Goal: Task Accomplishment & Management: Complete application form

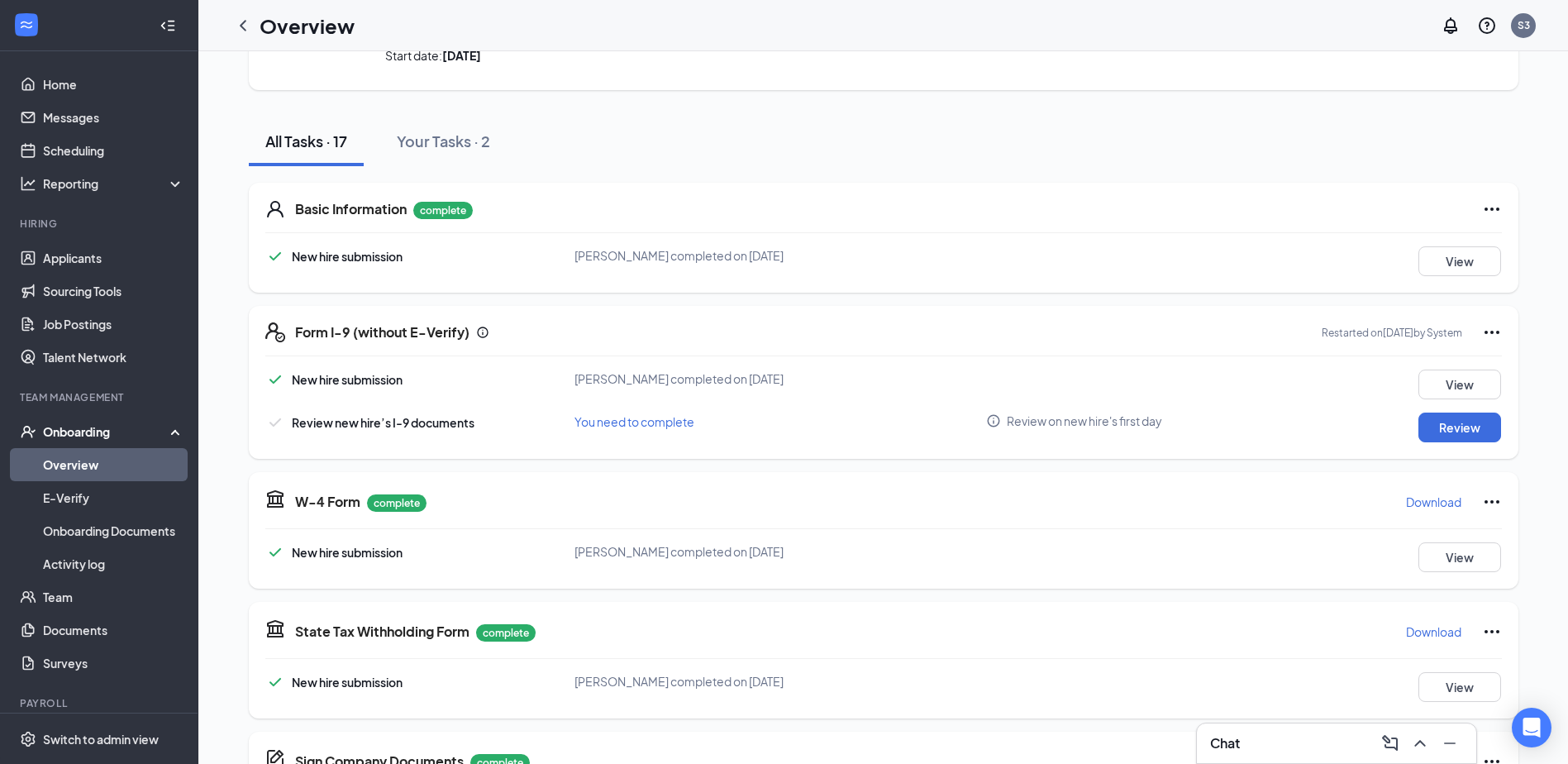
scroll to position [248, 0]
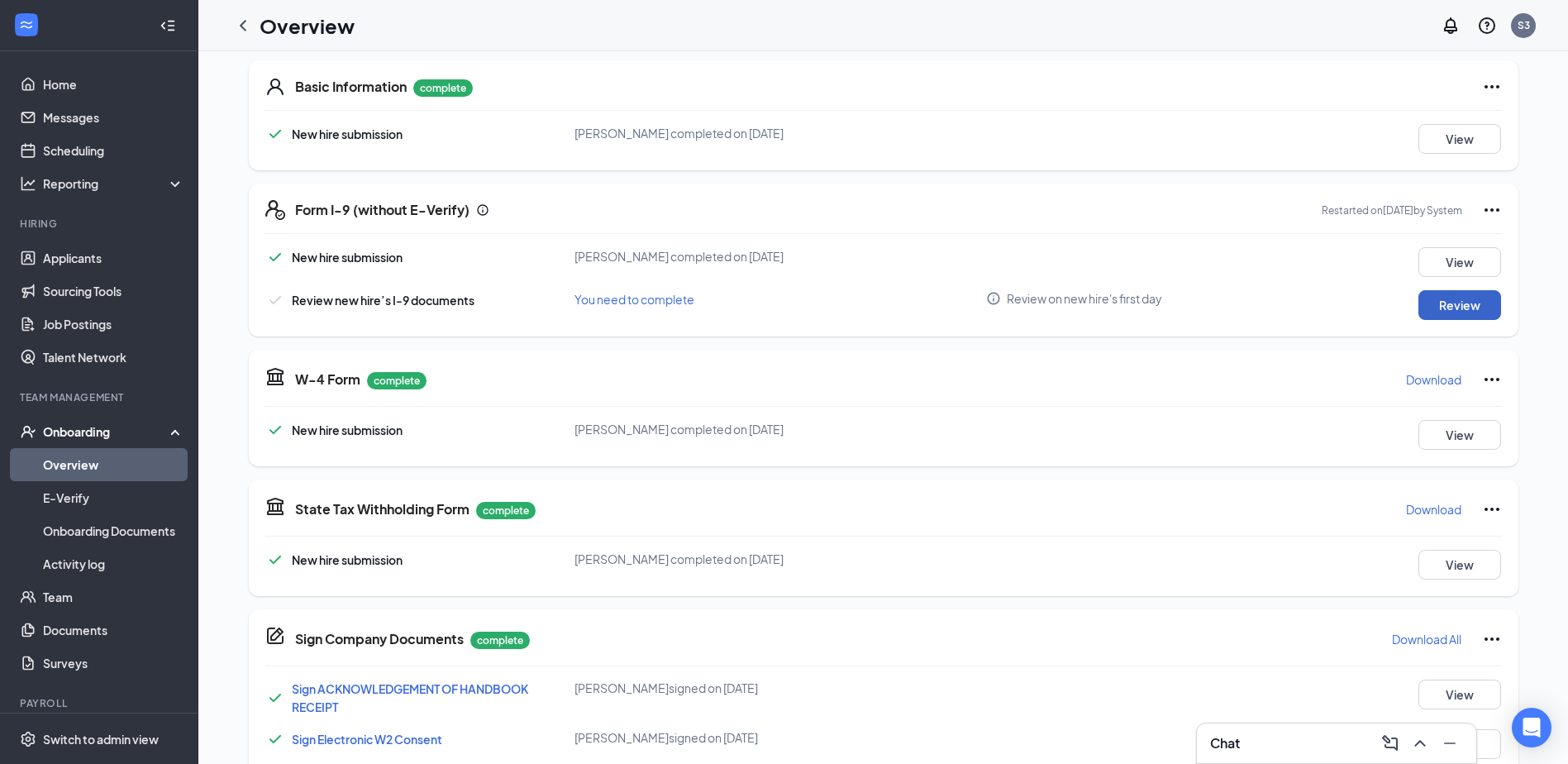
click at [1462, 304] on button "Review" at bounding box center [1460, 305] width 83 height 29
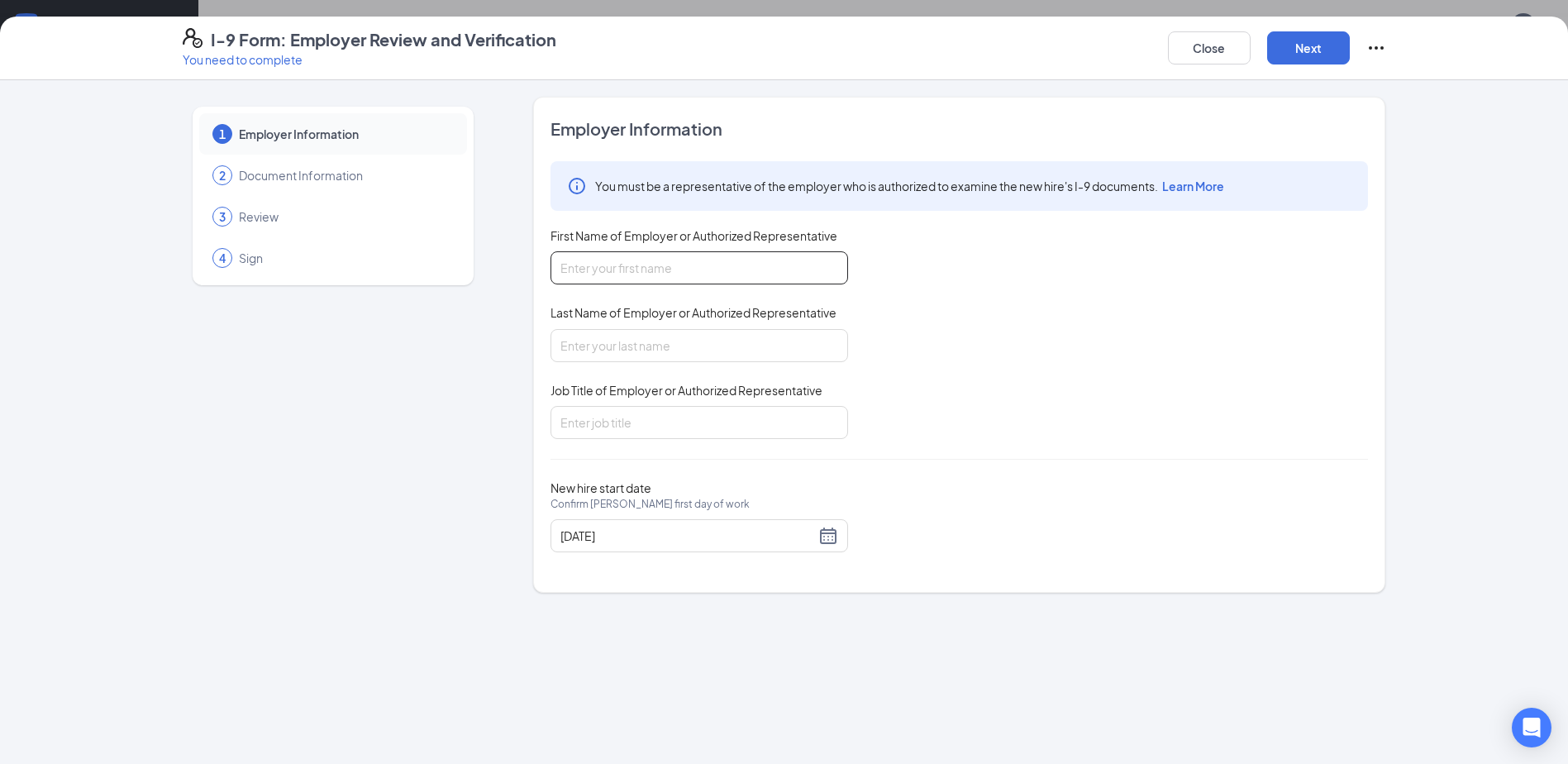
click at [673, 253] on input "First Name of Employer or Authorized Representative" at bounding box center [699, 267] width 298 height 33
type input "[PERSON_NAME]"
click at [623, 335] on input "Last Name of Employer or Authorized Representative" at bounding box center [699, 345] width 298 height 33
type input "[PERSON_NAME]"
click at [593, 434] on input "Job Title of Employer or Authorized Representative" at bounding box center [699, 422] width 298 height 33
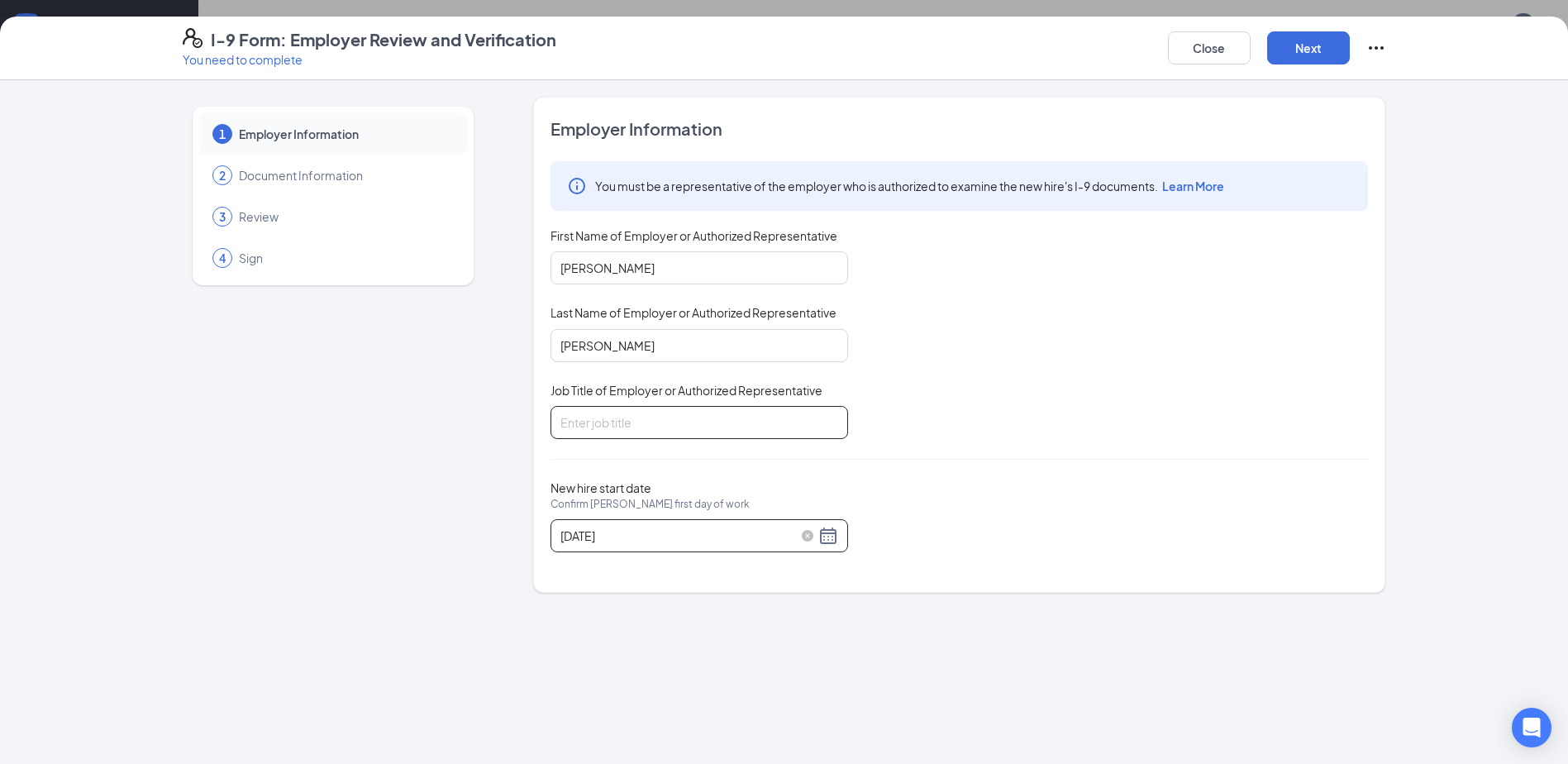
type input "GENERAL MANAGER"
click at [1358, 24] on div "I-9 Form: Employer Review and Verification You need to complete Close Next" at bounding box center [784, 49] width 1568 height 64
click at [1306, 43] on button "Next" at bounding box center [1308, 47] width 83 height 33
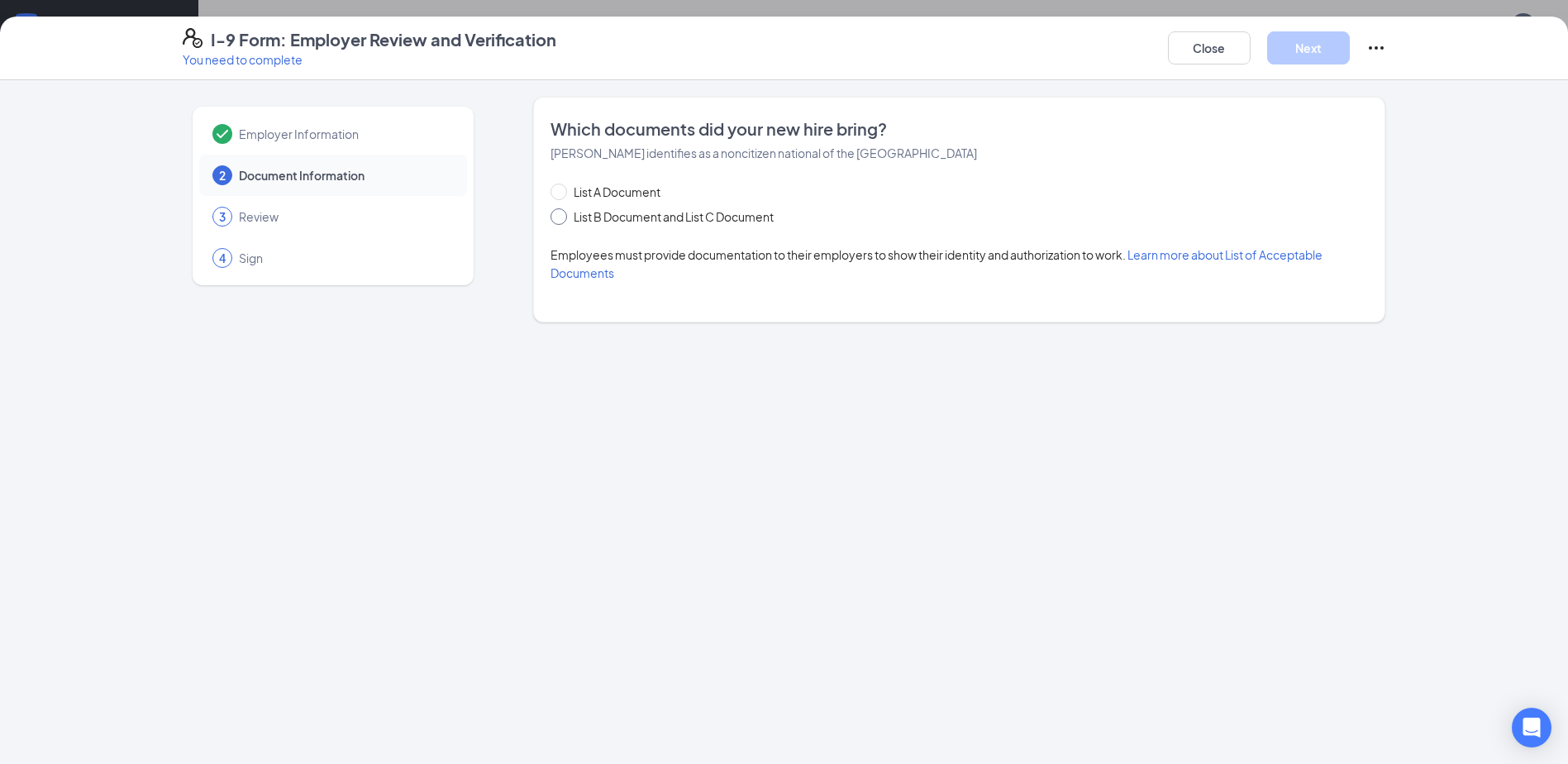
click at [667, 214] on span "List B Document and List C Document" at bounding box center [673, 217] width 213 height 18
click at [562, 214] on input "List B Document and List C Document" at bounding box center [556, 213] width 12 height 12
radio input "true"
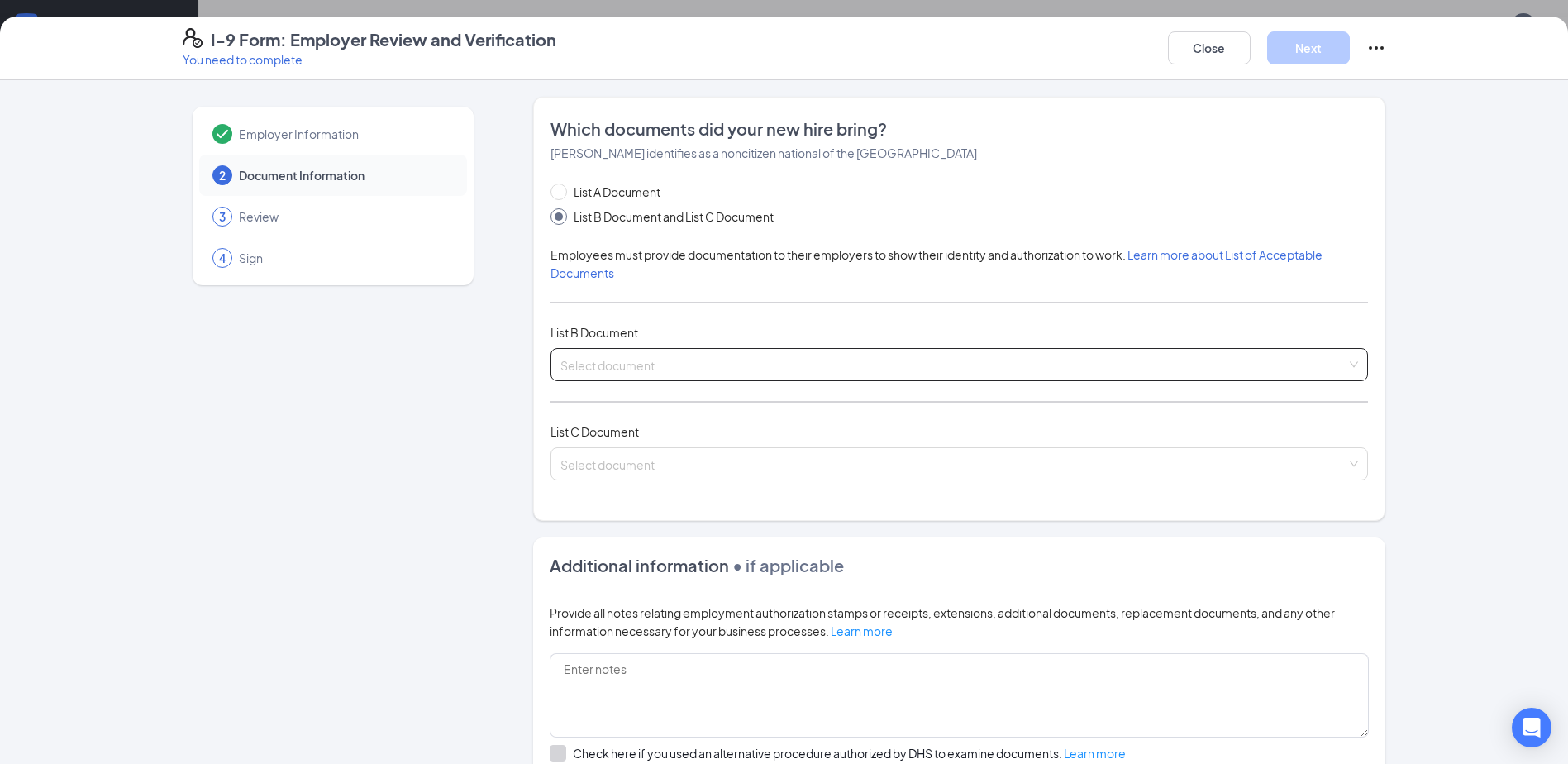
click at [626, 358] on input "search" at bounding box center [953, 362] width 786 height 25
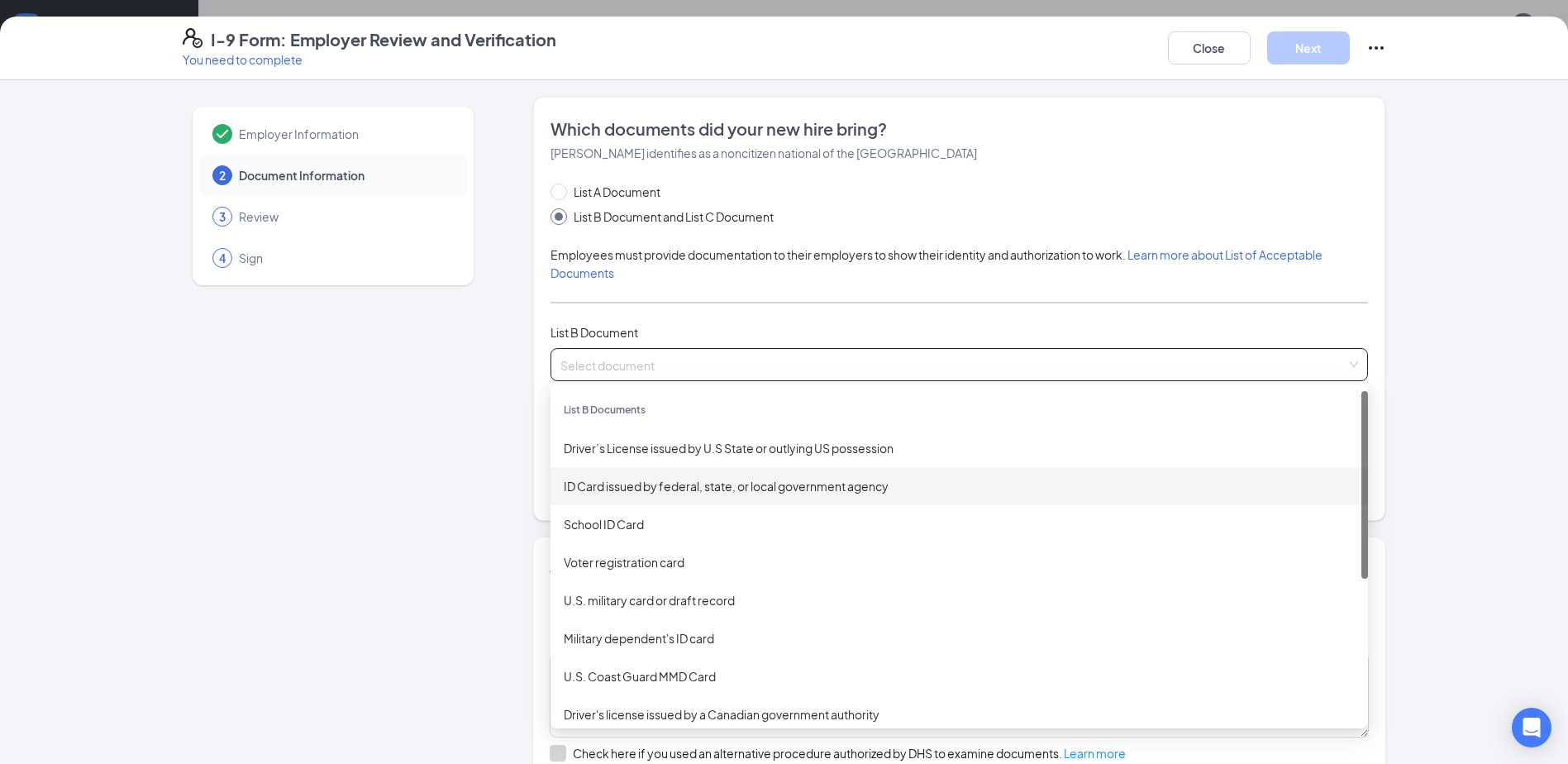
click at [611, 481] on div "ID Card issued by federal, state, or local government agency" at bounding box center [959, 486] width 792 height 18
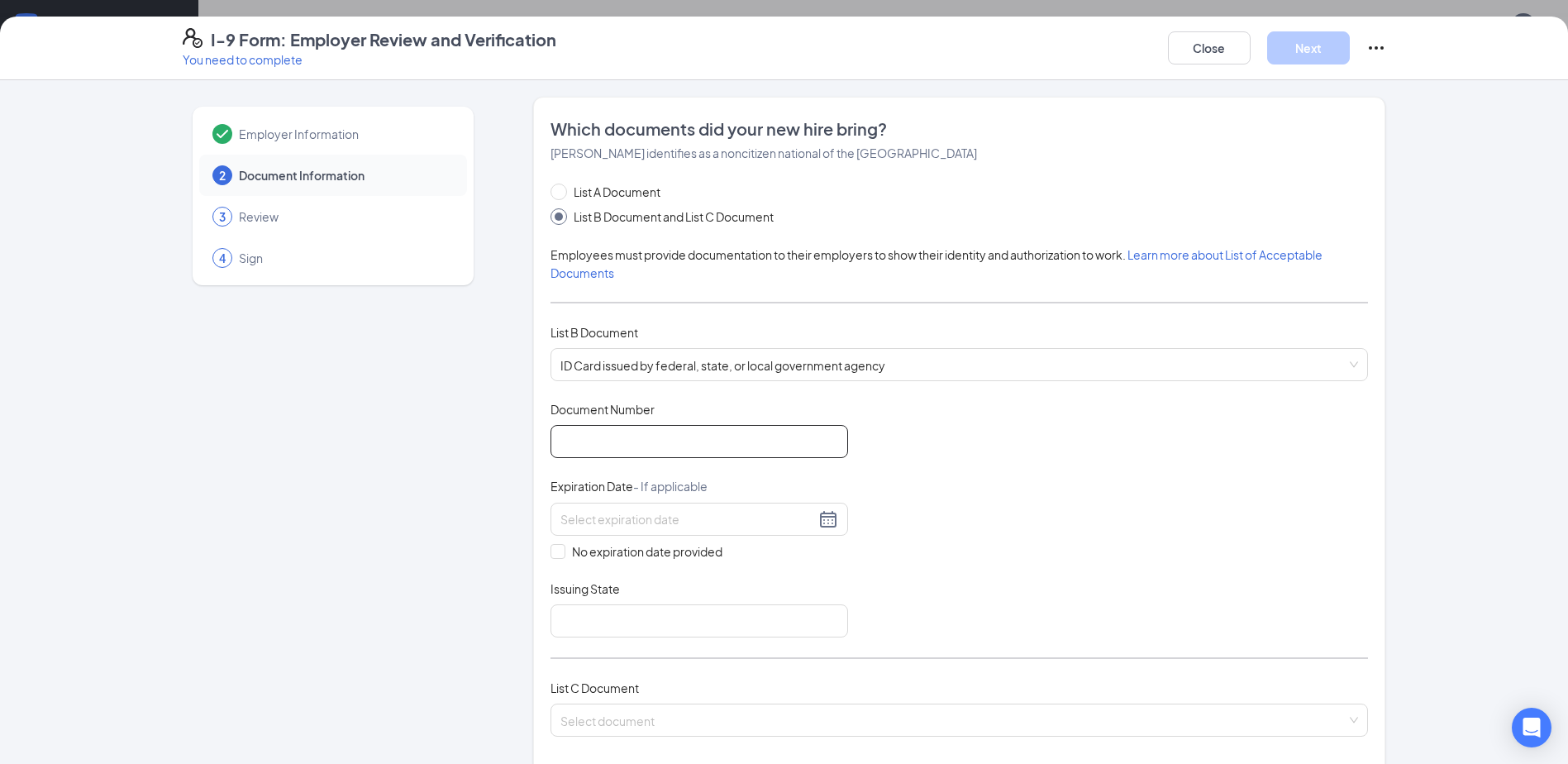
click at [601, 440] on input "Document Number" at bounding box center [699, 441] width 298 height 33
type input "A154865214"
click at [613, 525] on input at bounding box center [688, 519] width 255 height 18
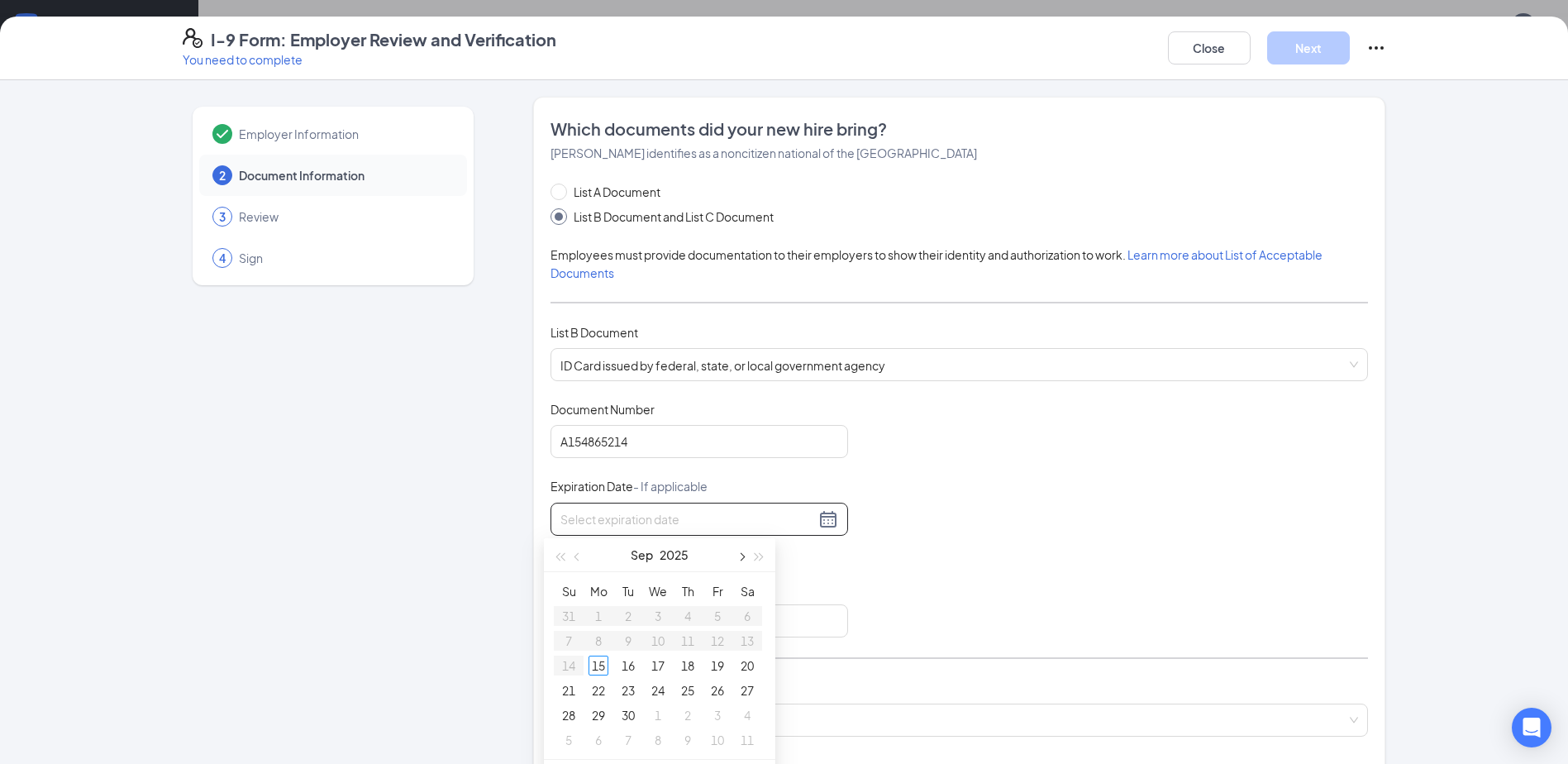
click at [734, 561] on button "button" at bounding box center [741, 554] width 18 height 33
click at [760, 561] on button "button" at bounding box center [760, 554] width 18 height 33
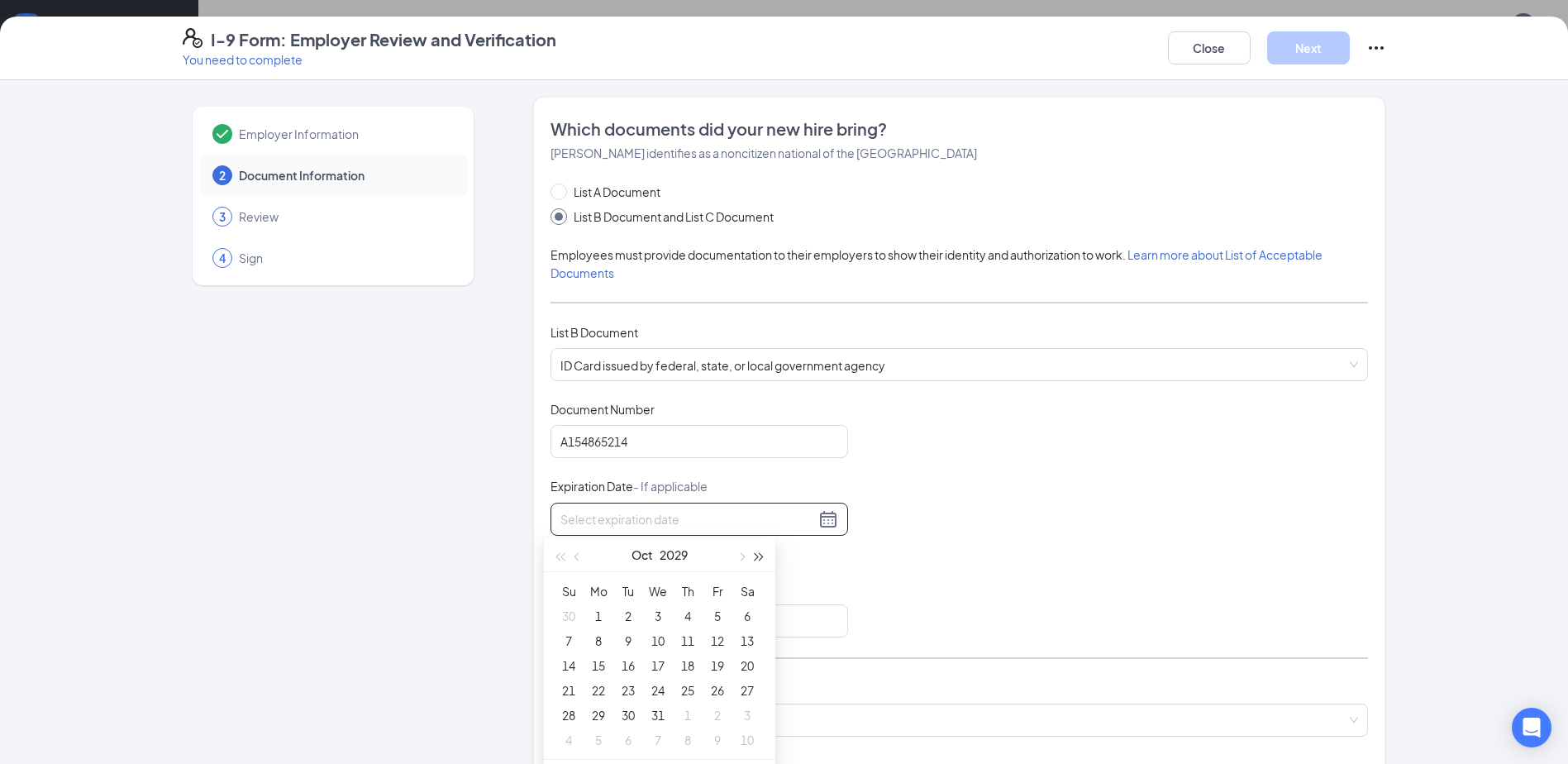
click at [760, 561] on button "button" at bounding box center [760, 554] width 18 height 33
type input "[DATE]"
click at [649, 709] on div "30" at bounding box center [658, 715] width 20 height 20
click at [625, 610] on input "Issuing State" at bounding box center [699, 620] width 298 height 33
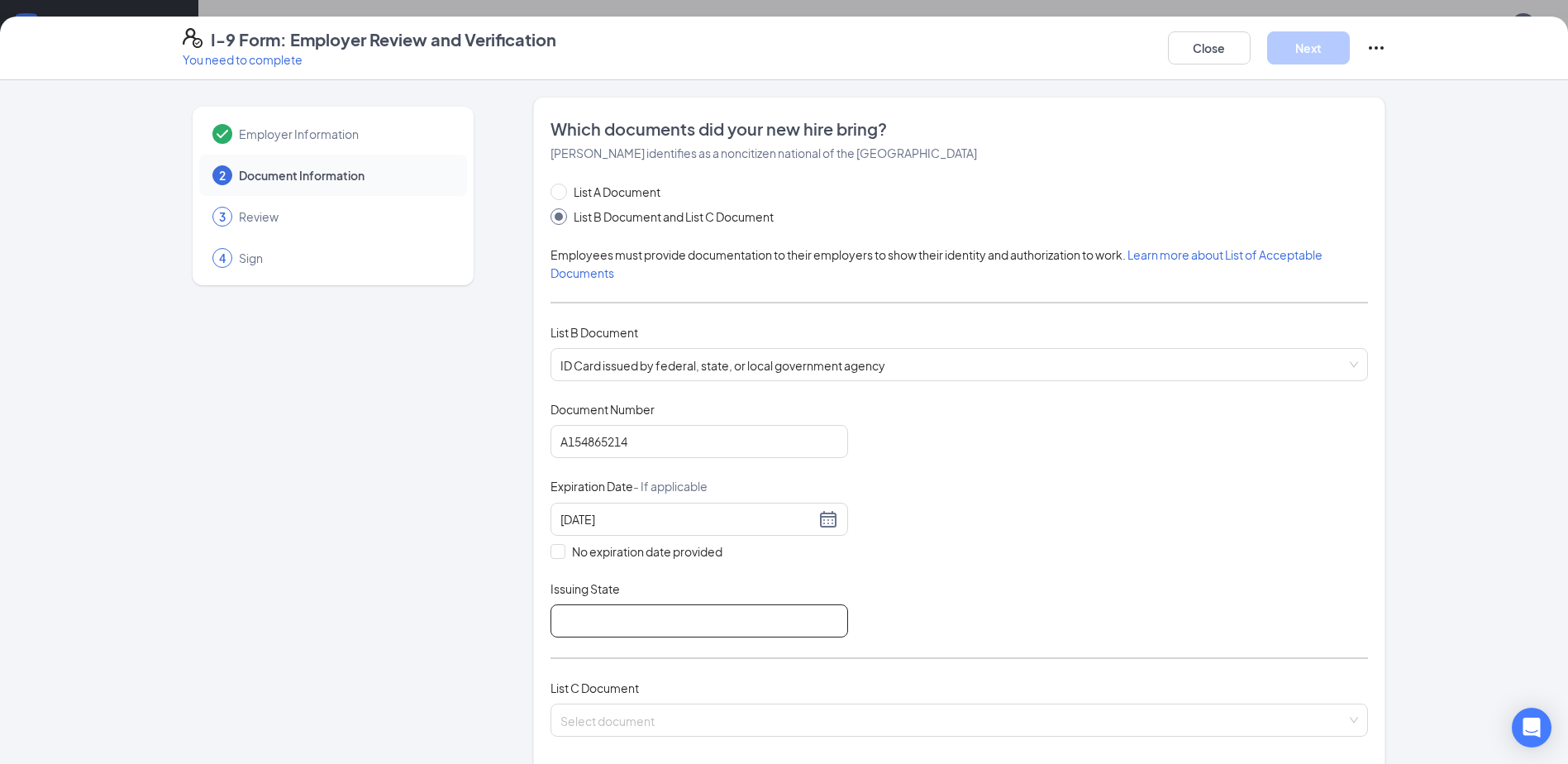
type input "OK"
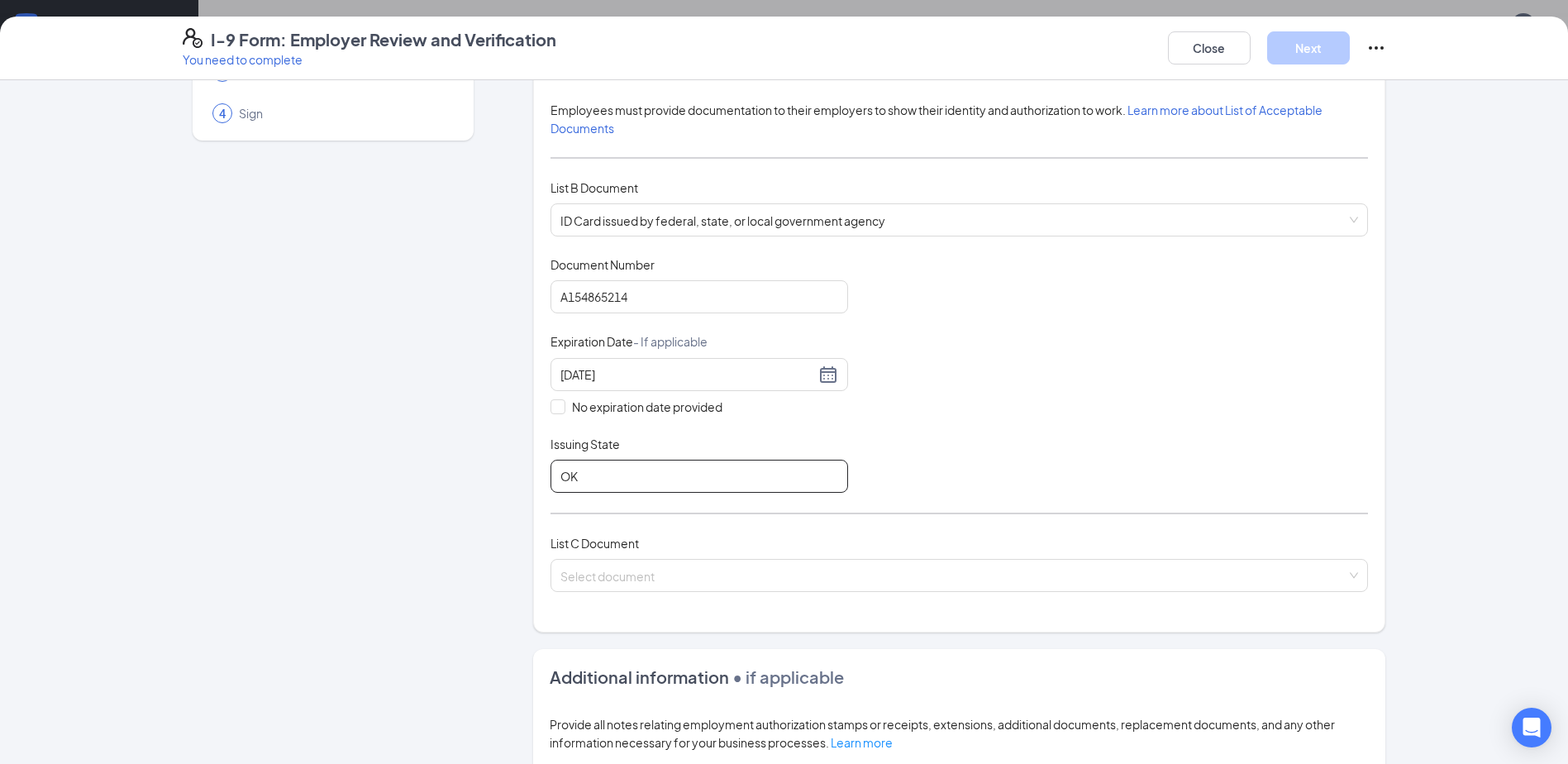
scroll to position [330, 0]
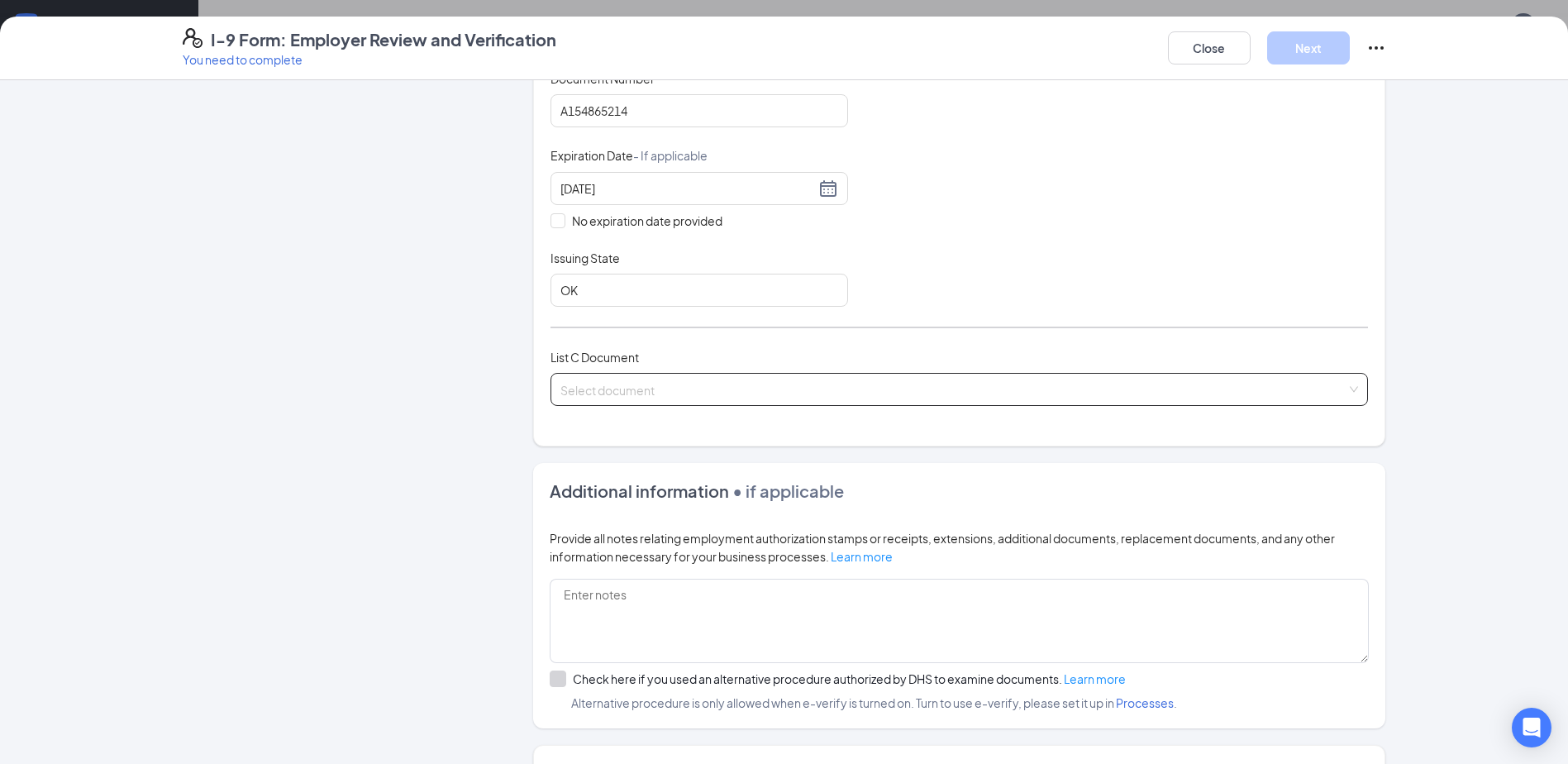
click at [593, 394] on input "search" at bounding box center [953, 386] width 786 height 25
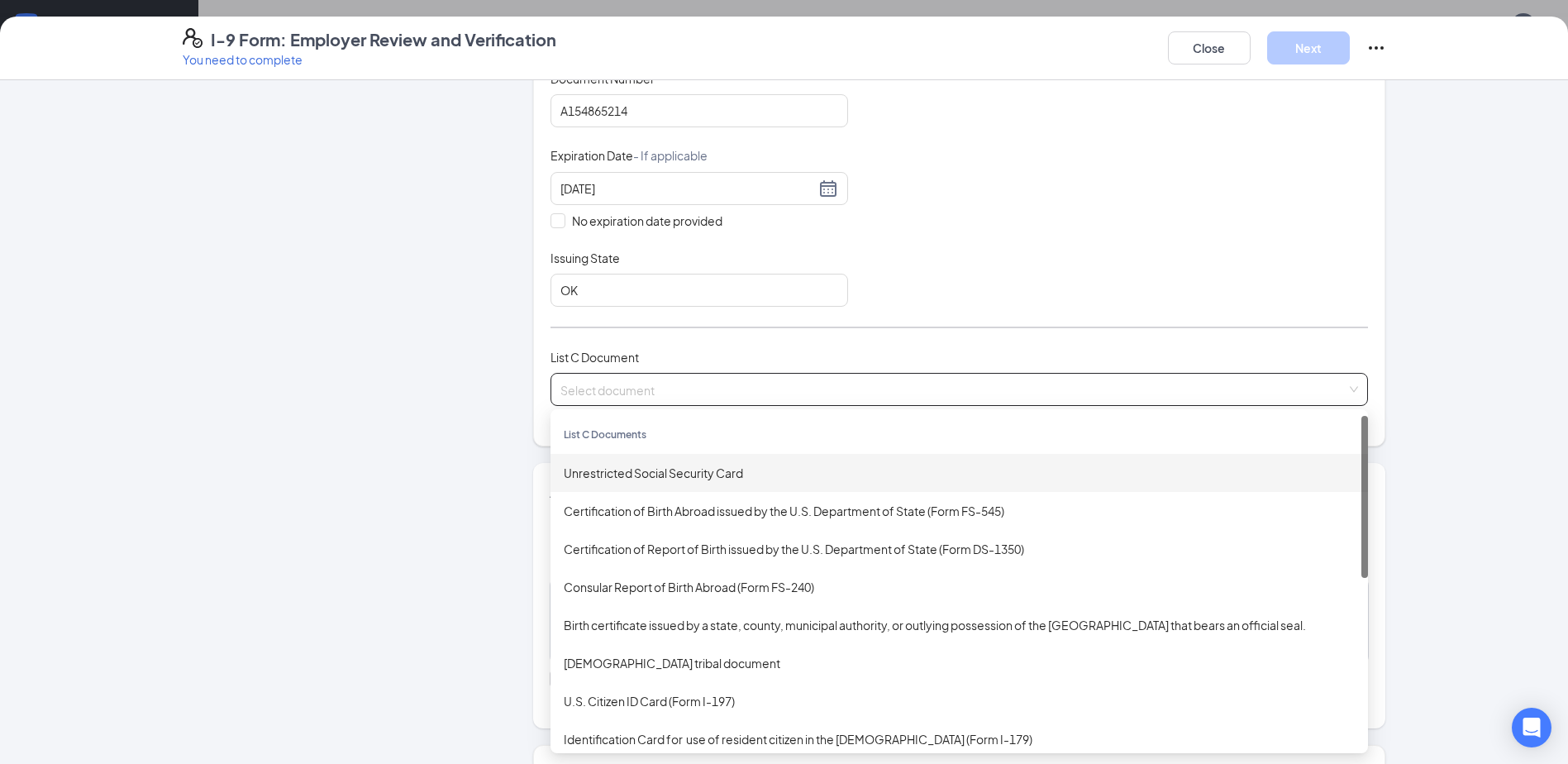
click at [626, 476] on div "Unrestricted Social Security Card" at bounding box center [959, 473] width 792 height 18
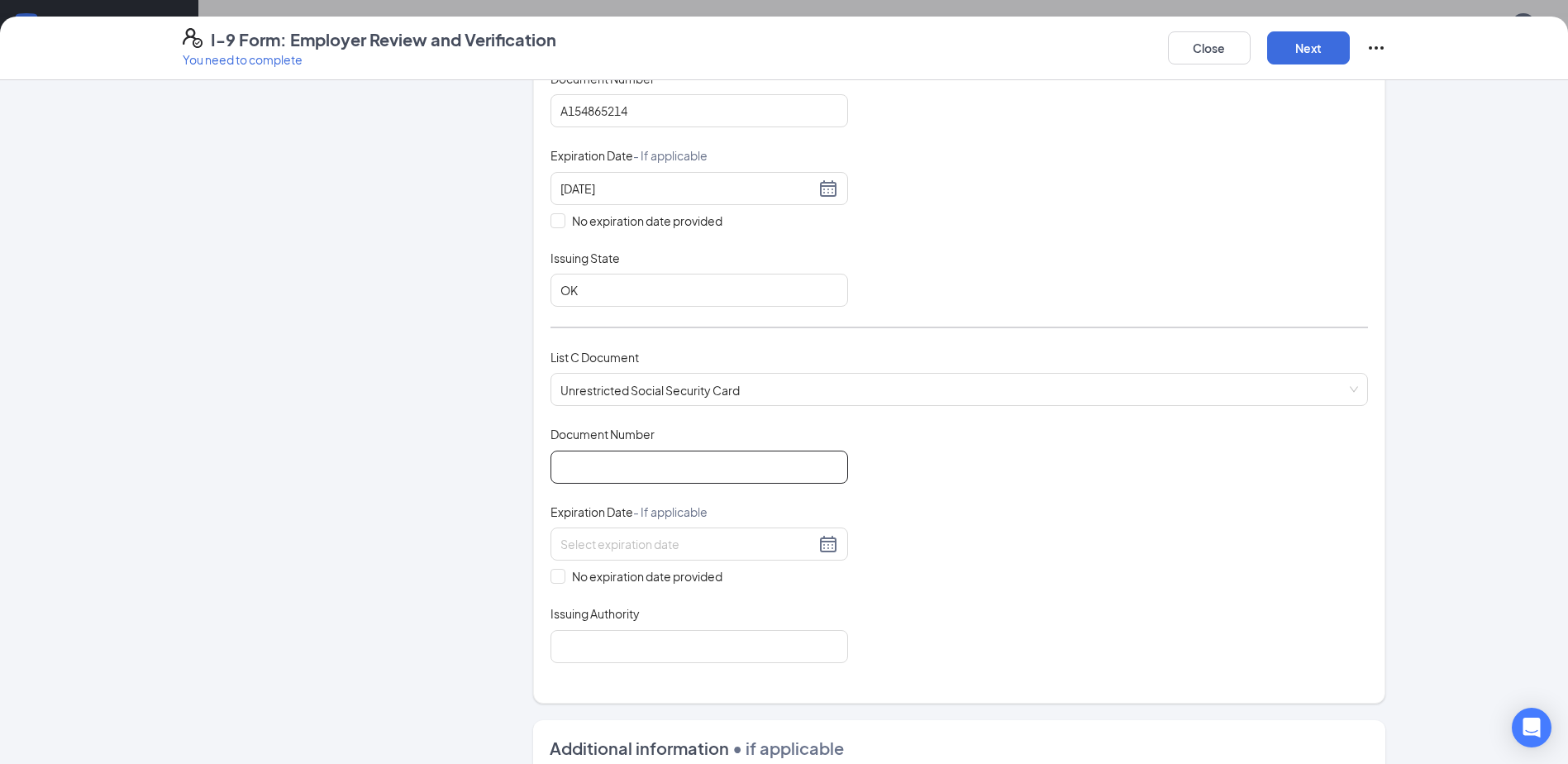
click at [633, 454] on input "Document Number" at bounding box center [699, 466] width 298 height 33
type input "419371019"
drag, startPoint x: 617, startPoint y: 546, endPoint x: 585, endPoint y: 568, distance: 38.8
click at [607, 546] on input at bounding box center [688, 544] width 255 height 18
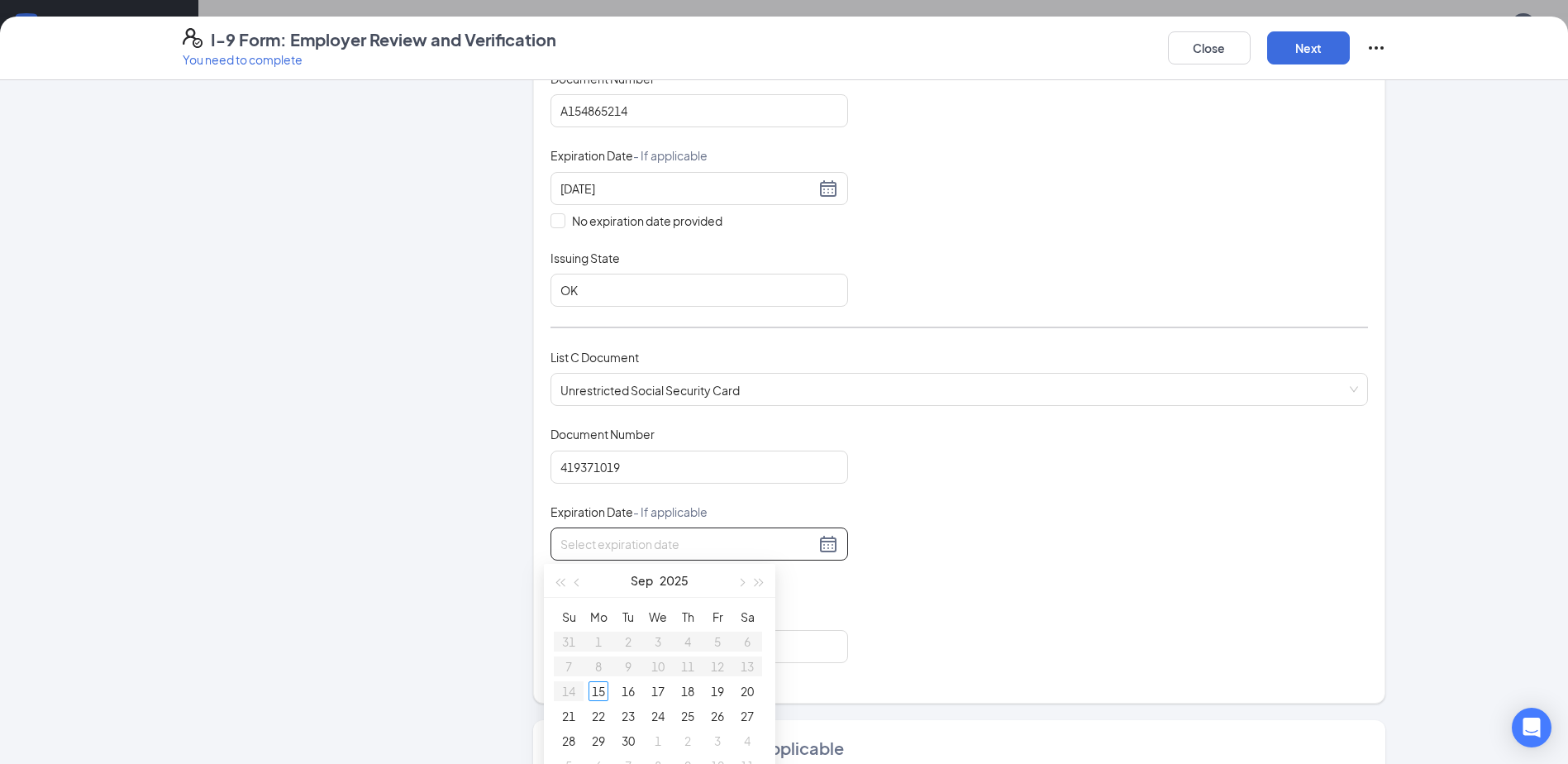
drag, startPoint x: 518, startPoint y: 558, endPoint x: 539, endPoint y: 578, distance: 29.0
click at [518, 561] on div "Employer Information 2 Document Information 3 Review 4 Sign Which documents did…" at bounding box center [784, 454] width 1204 height 1376
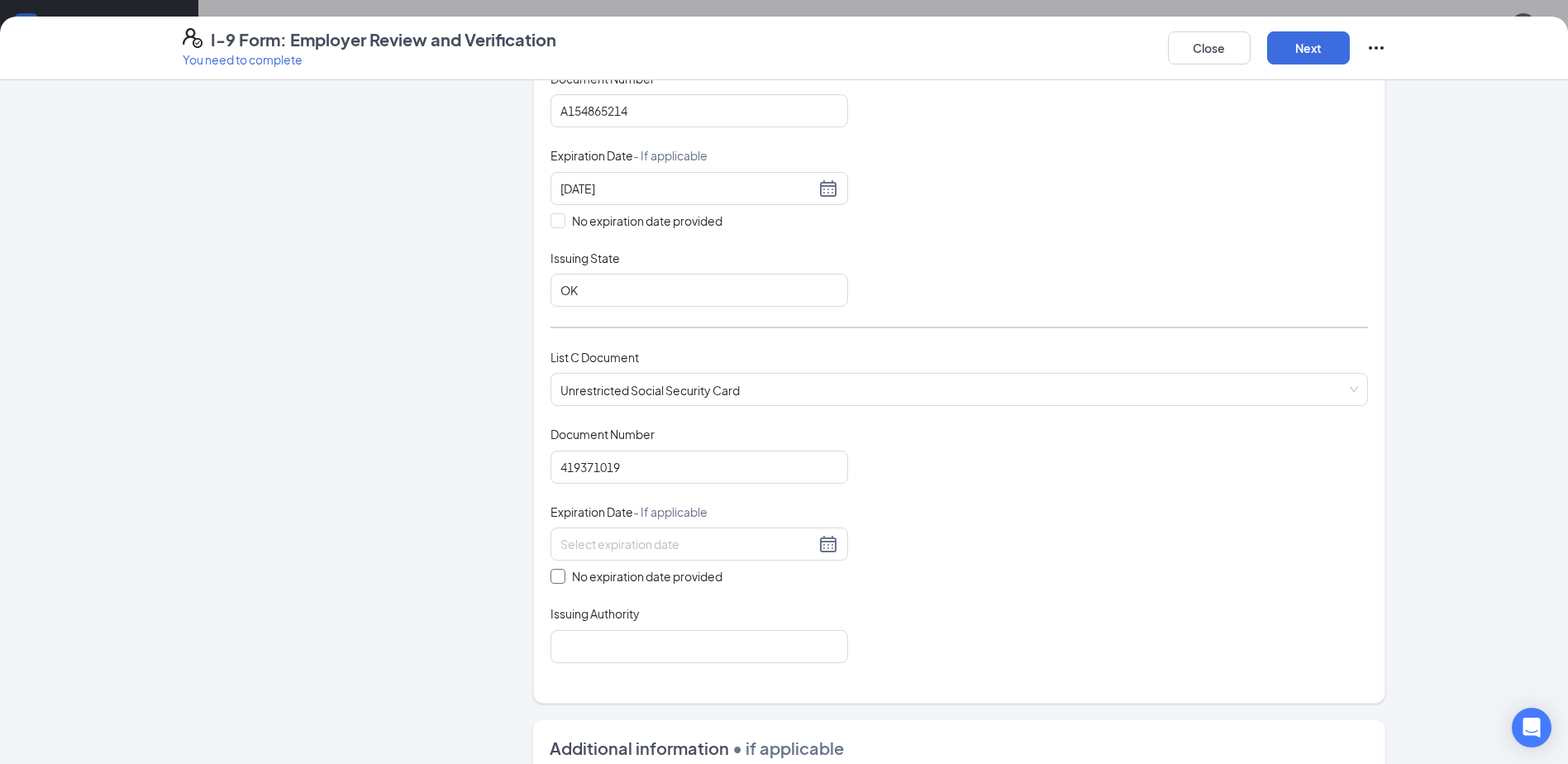
click at [553, 580] on input "No expiration date provided" at bounding box center [556, 574] width 12 height 12
checkbox input "true"
click at [571, 644] on input "Issuing Authority" at bounding box center [699, 649] width 298 height 33
type input "SSA"
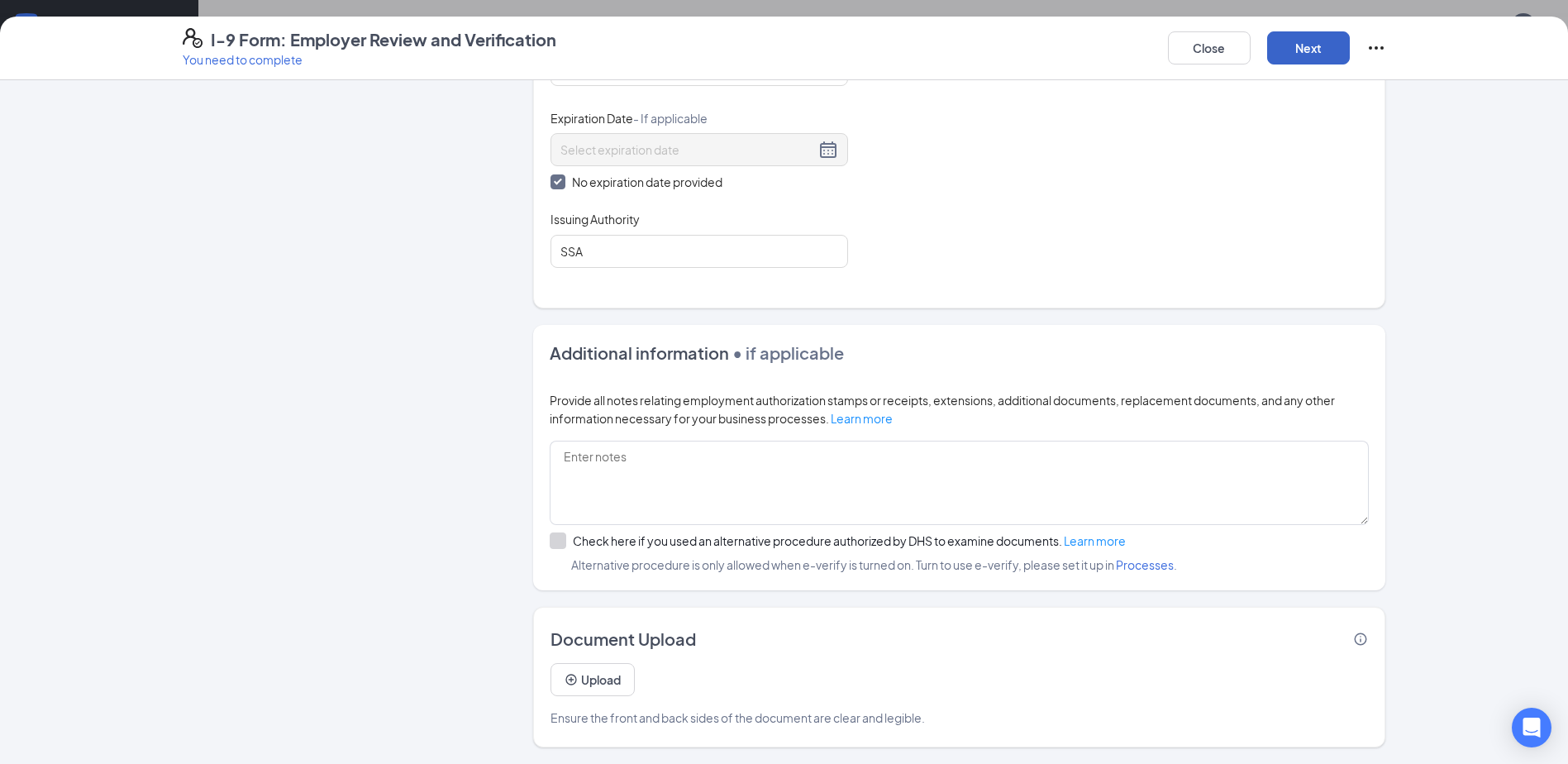
click at [1296, 49] on button "Next" at bounding box center [1308, 47] width 83 height 33
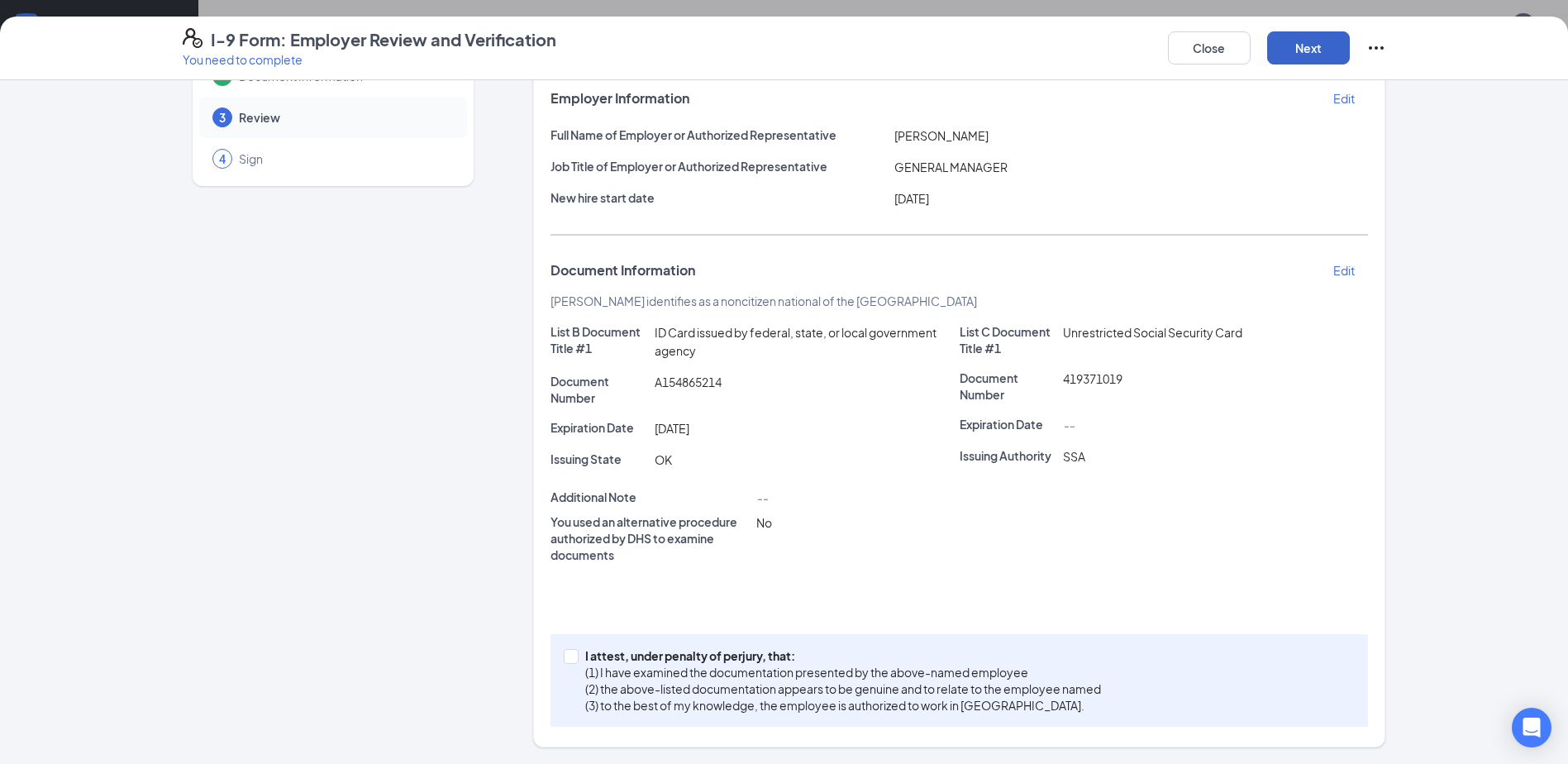
scroll to position [99, 0]
click at [569, 656] on input "I attest, under penalty of [PERSON_NAME], that: (1) I have examined the documen…" at bounding box center [569, 654] width 12 height 12
checkbox input "true"
click at [1327, 39] on button "Next" at bounding box center [1308, 47] width 83 height 33
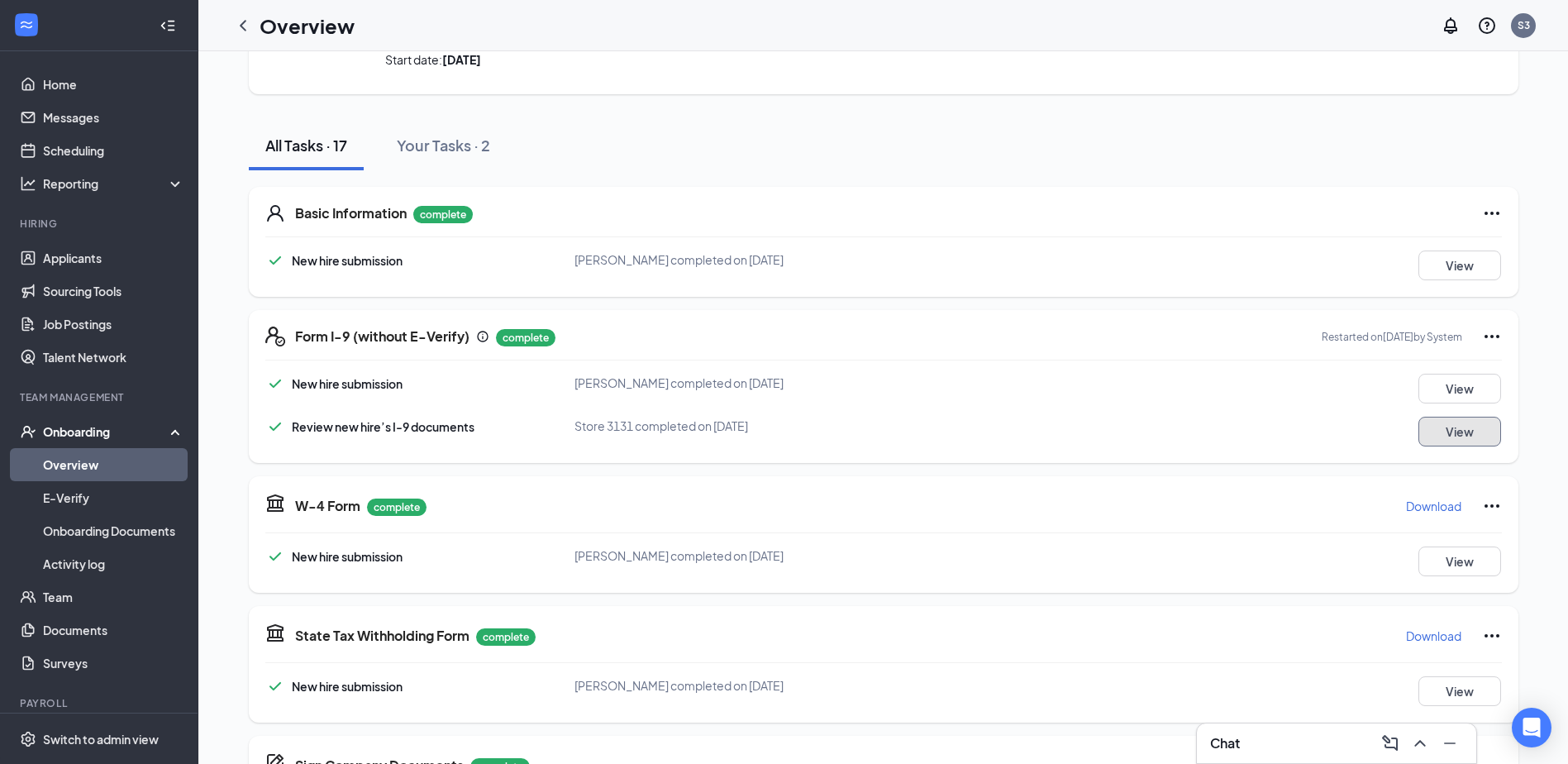
scroll to position [32, 0]
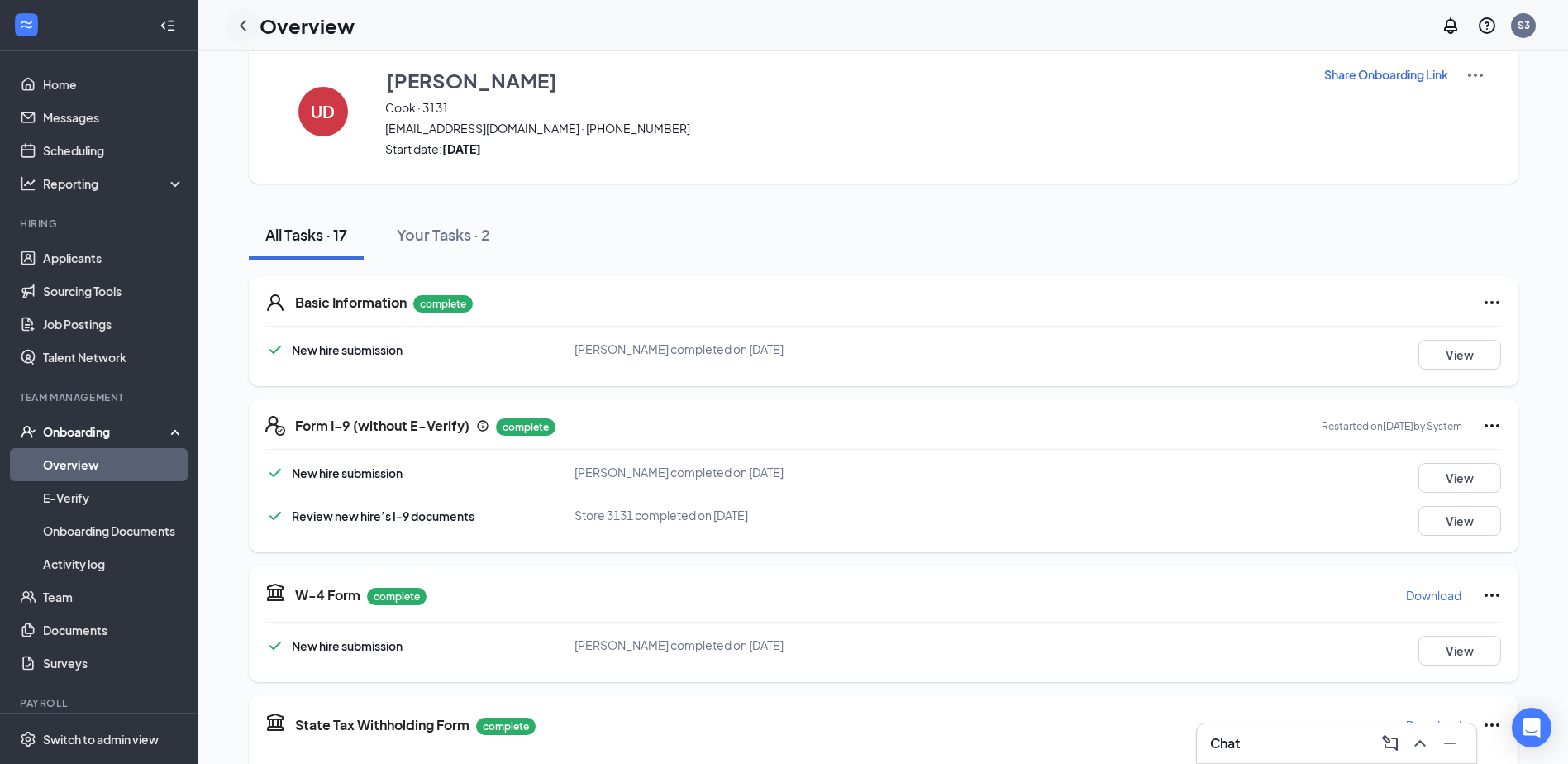
click at [254, 24] on div at bounding box center [243, 25] width 33 height 33
click at [242, 25] on icon "ChevronLeft" at bounding box center [243, 25] width 6 height 11
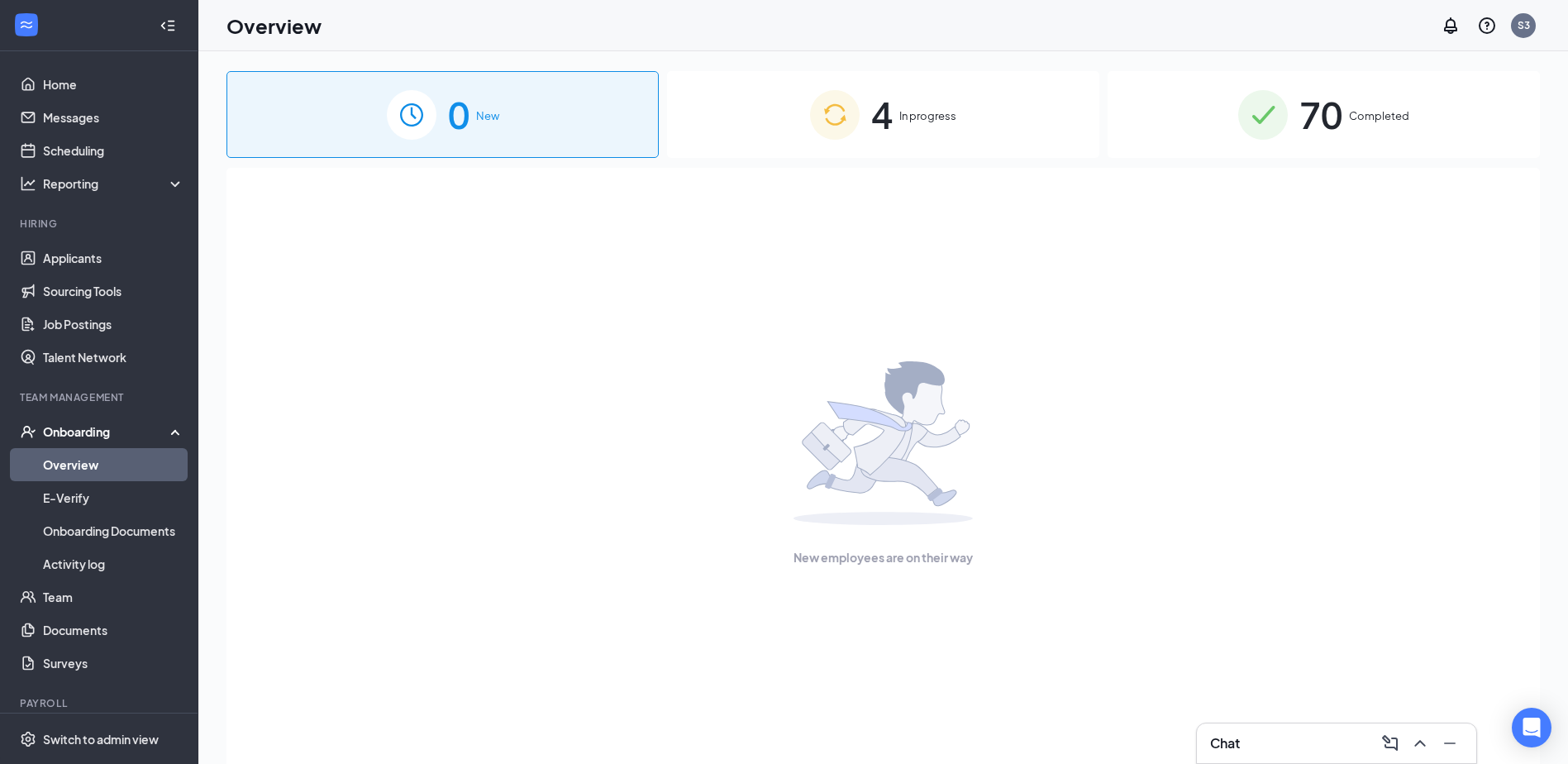
click at [836, 119] on img at bounding box center [835, 115] width 50 height 50
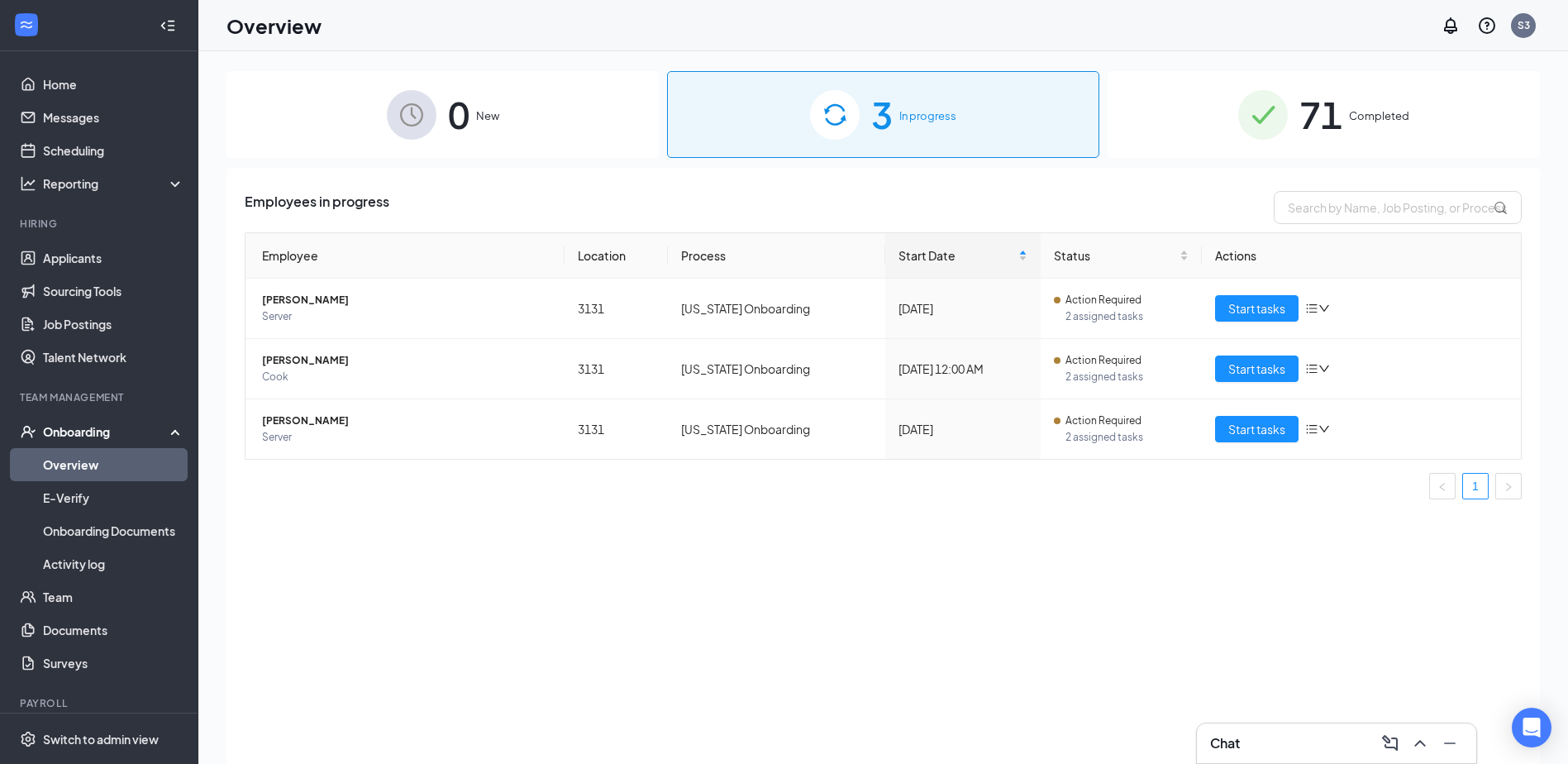
click at [1298, 141] on div "71 Completed" at bounding box center [1324, 115] width 433 height 87
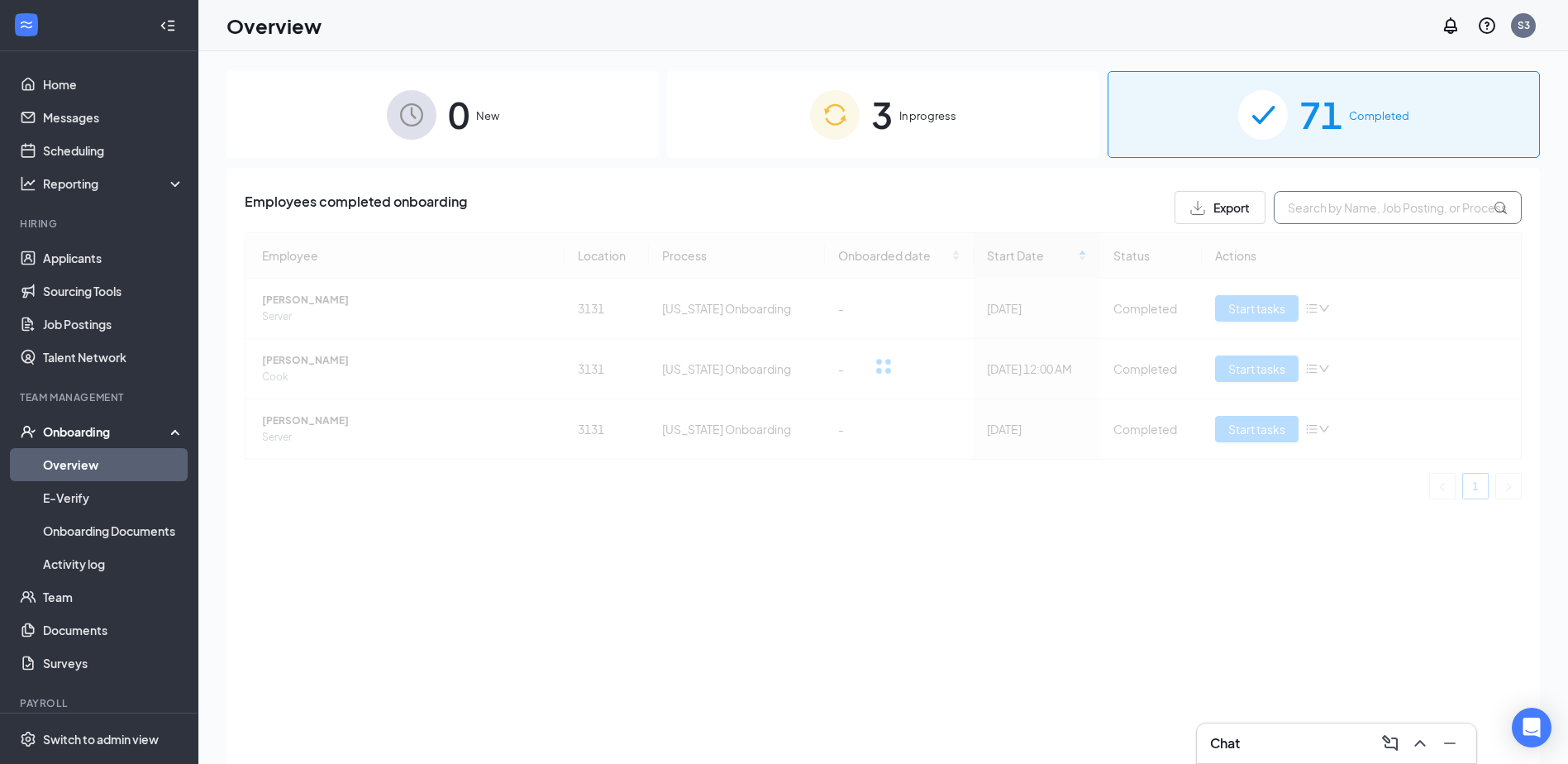
click at [1325, 212] on input "text" at bounding box center [1397, 207] width 248 height 33
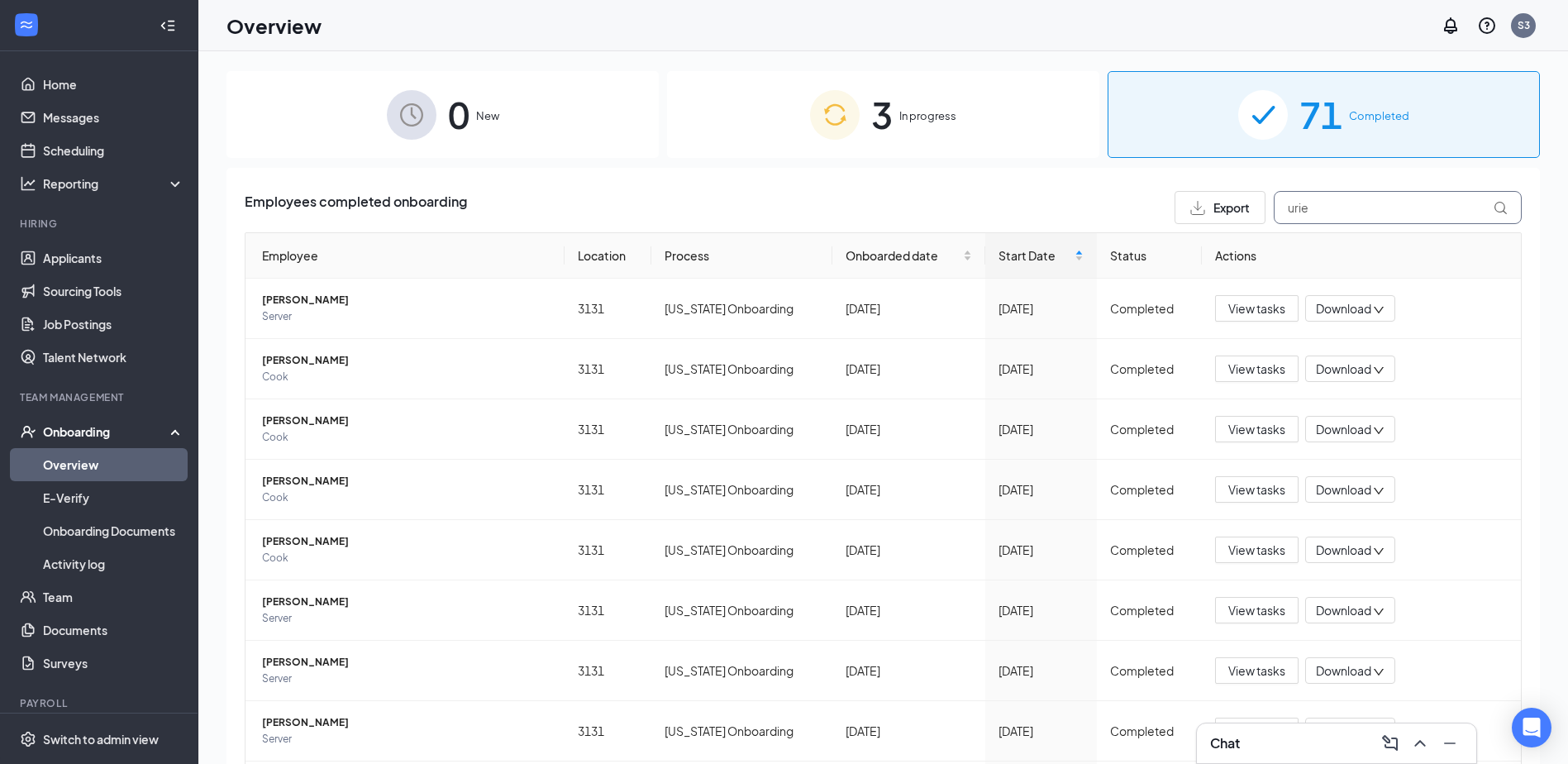
type input "[PERSON_NAME]"
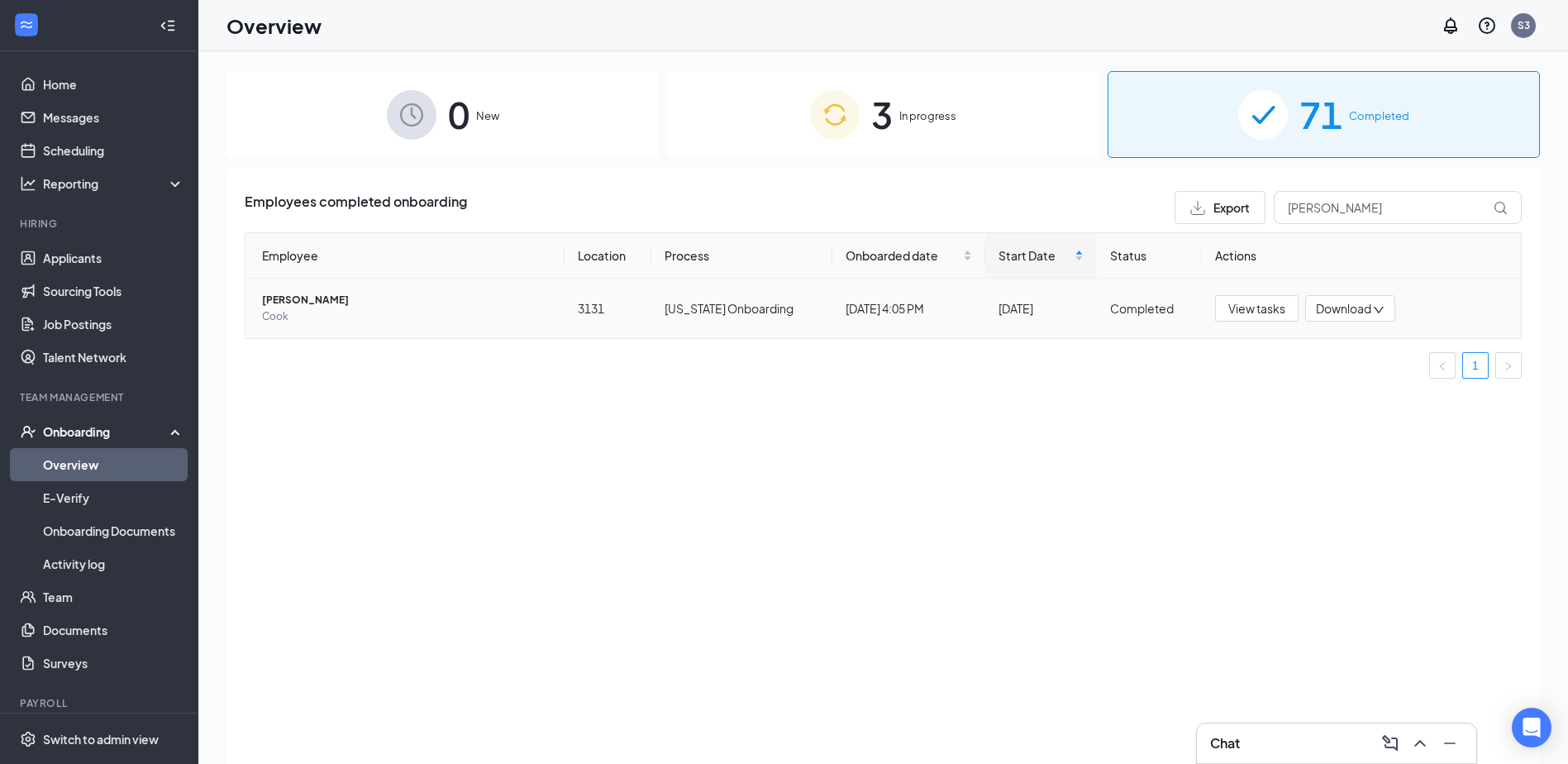
click at [303, 301] on span "[PERSON_NAME]" at bounding box center [407, 299] width 290 height 17
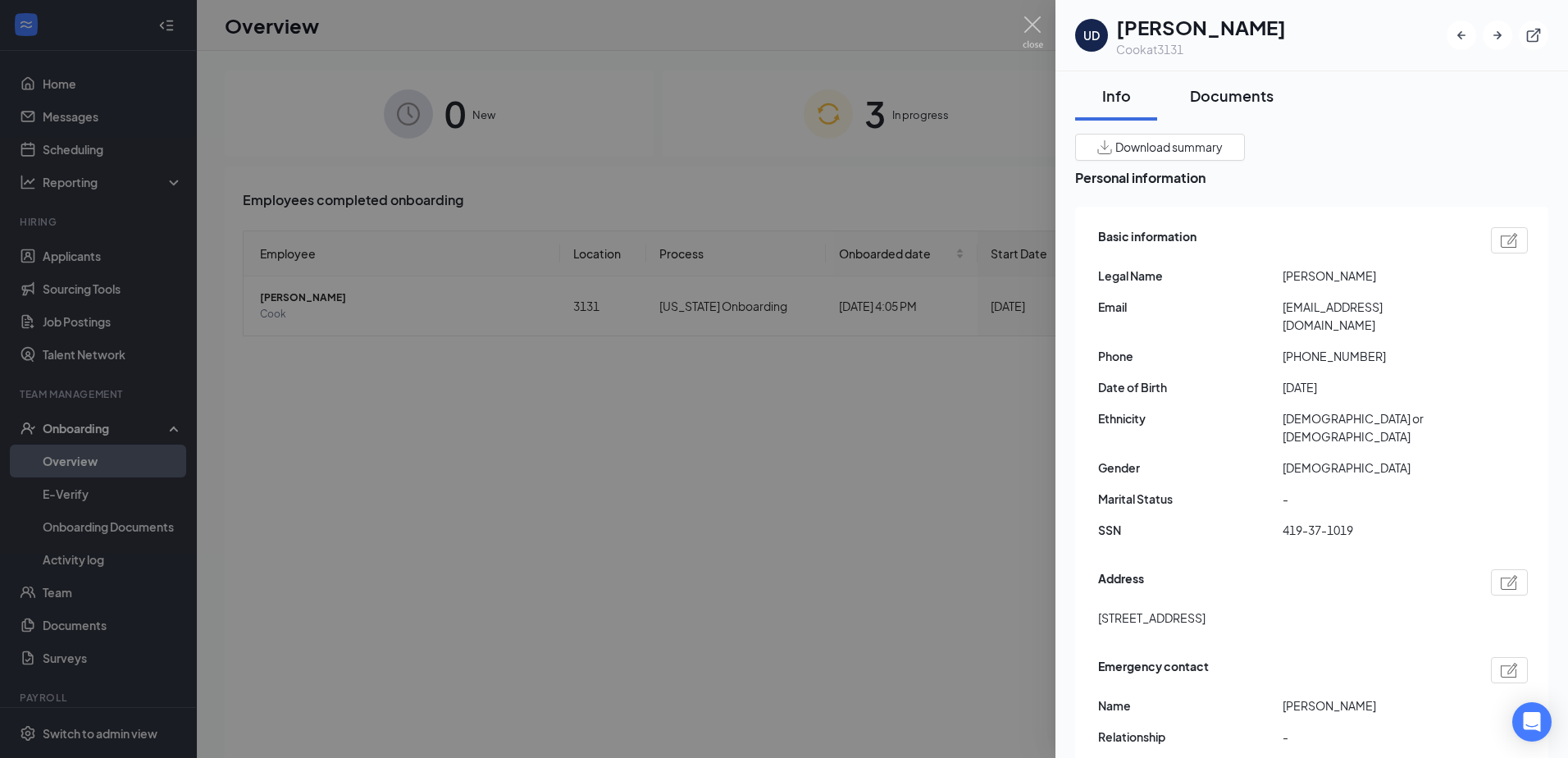
click at [1231, 113] on button "Documents" at bounding box center [1232, 96] width 116 height 49
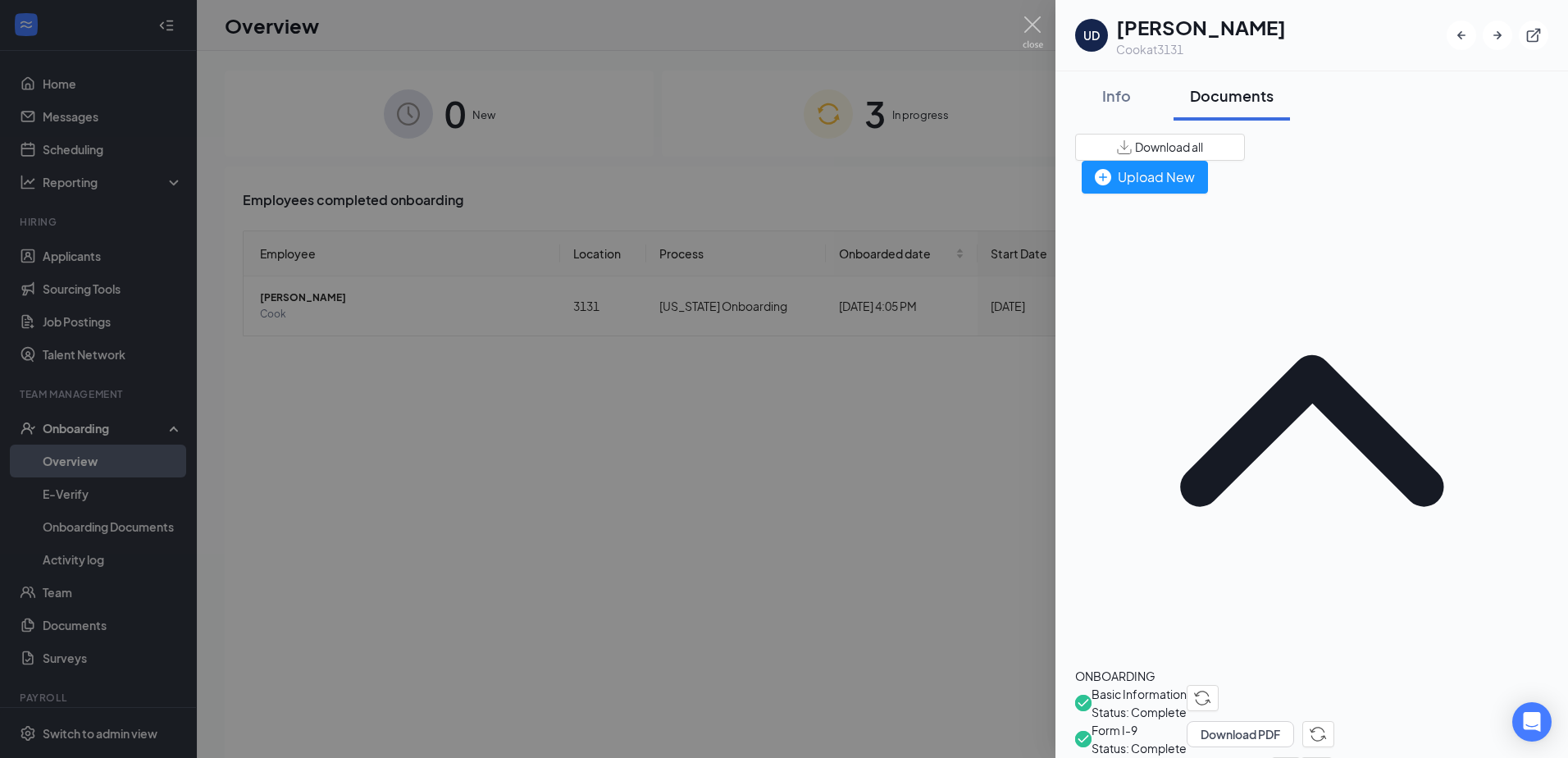
click at [1182, 757] on span "Form W-4" at bounding box center [1182, 766] width 180 height 18
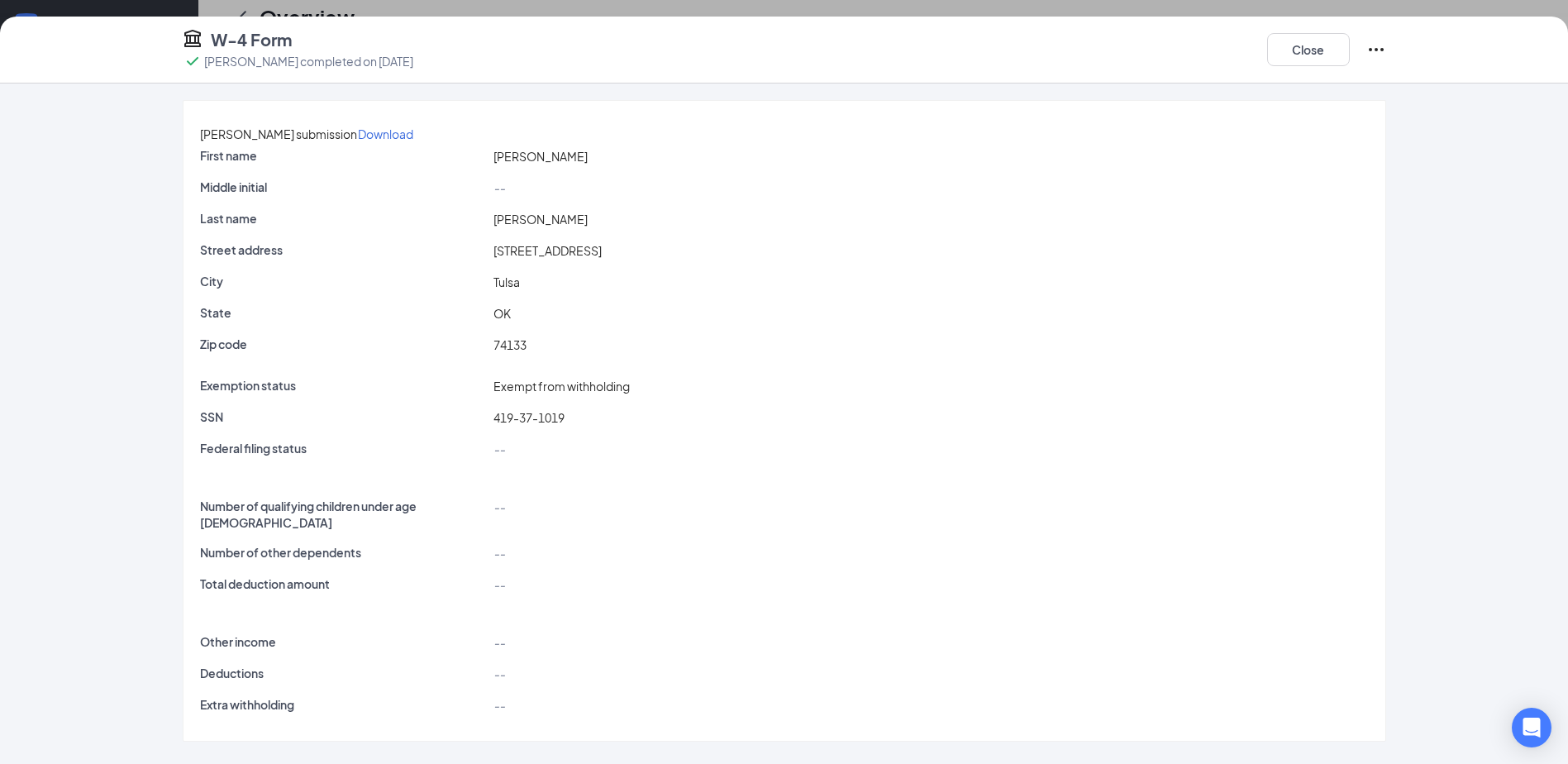
scroll to position [934, 0]
click at [1337, 49] on button "Close" at bounding box center [1308, 49] width 83 height 33
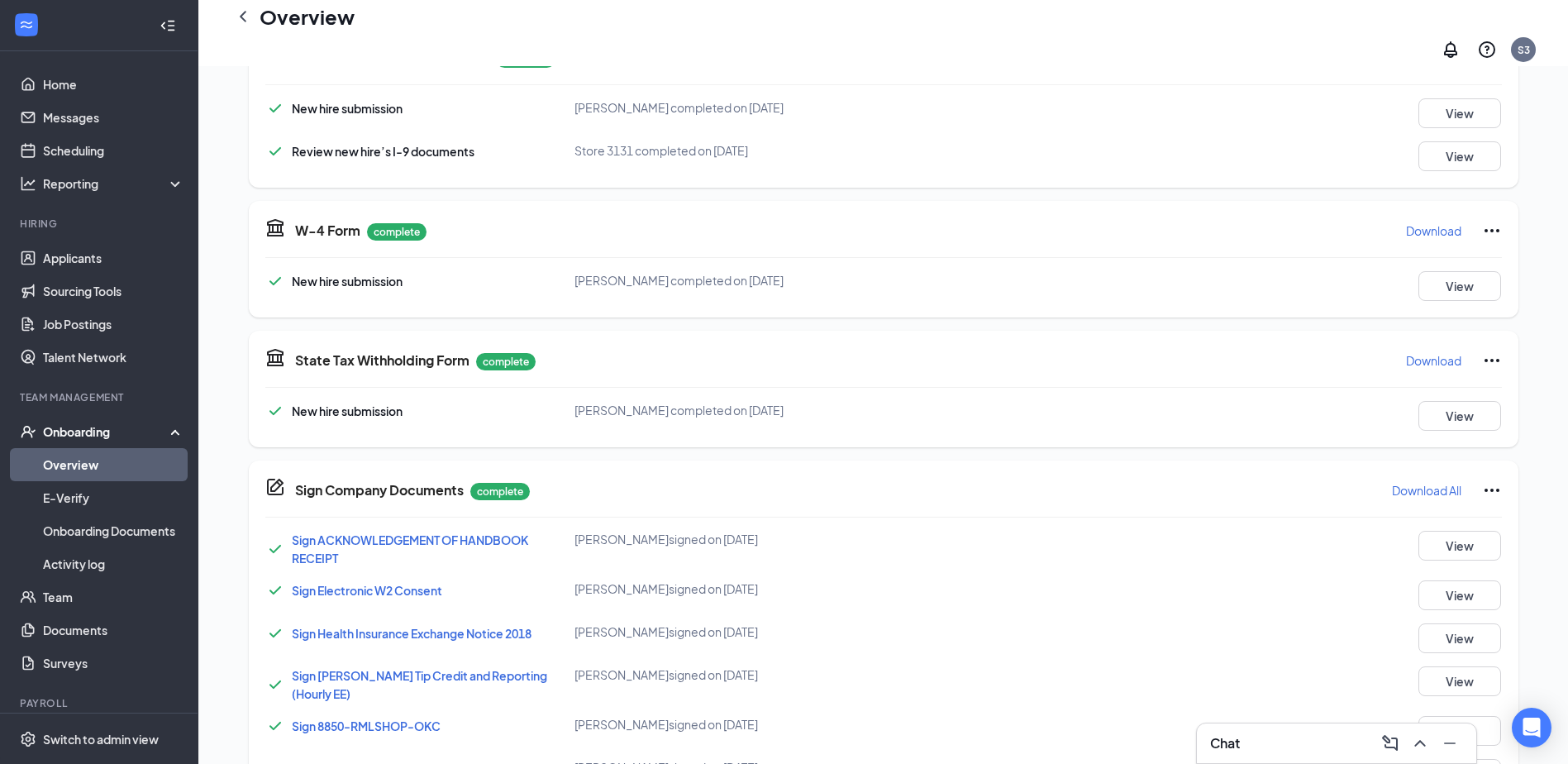
scroll to position [355, 0]
